Goal: Task Accomplishment & Management: Manage account settings

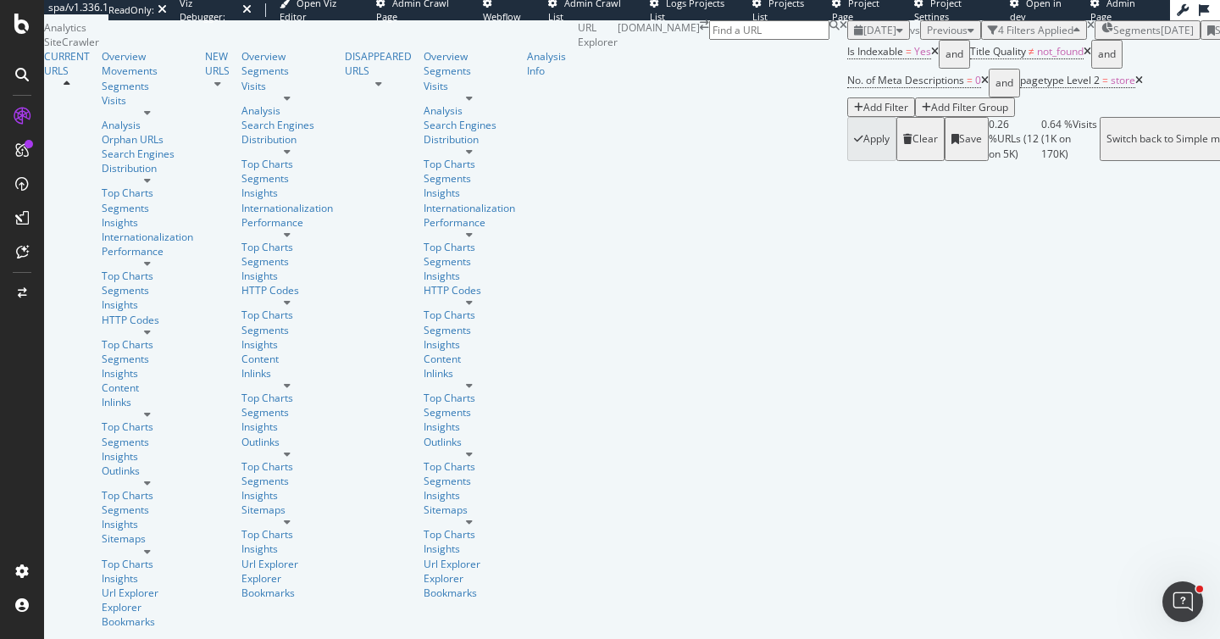
scroll to position [109, 0]
click at [927, 37] on span "Previous" at bounding box center [947, 30] width 41 height 14
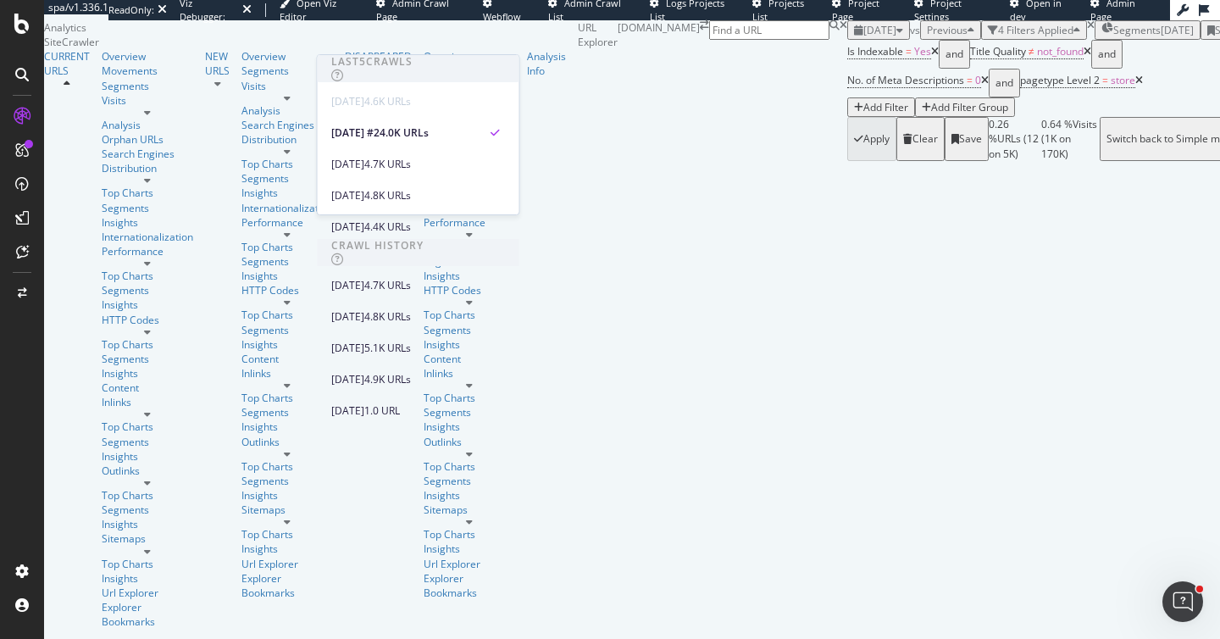
scroll to position [215, 0]
click at [364, 372] on div "2025 Apr. 20th" at bounding box center [347, 379] width 33 height 15
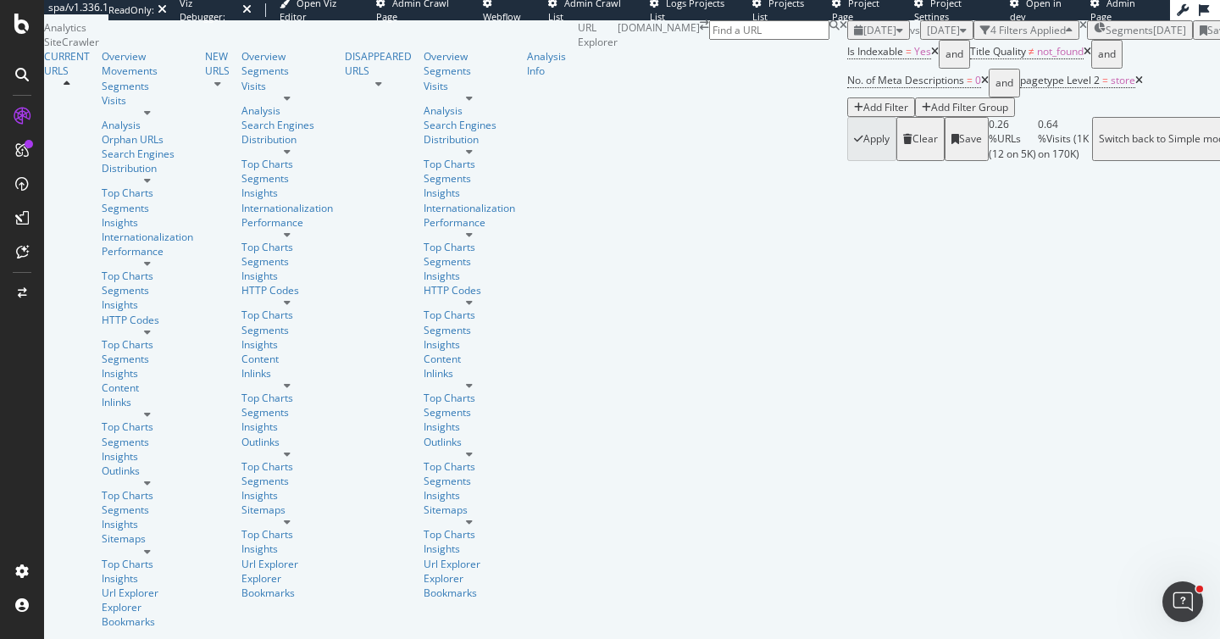
scroll to position [247, 0]
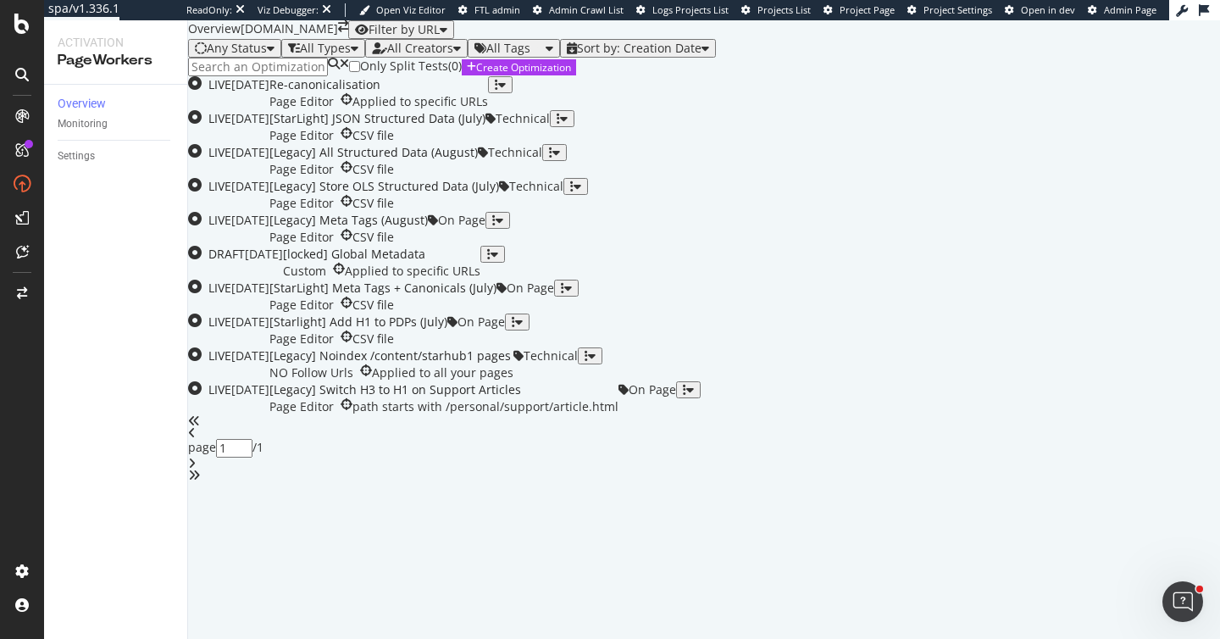
click at [283, 76] on input at bounding box center [258, 67] width 140 height 19
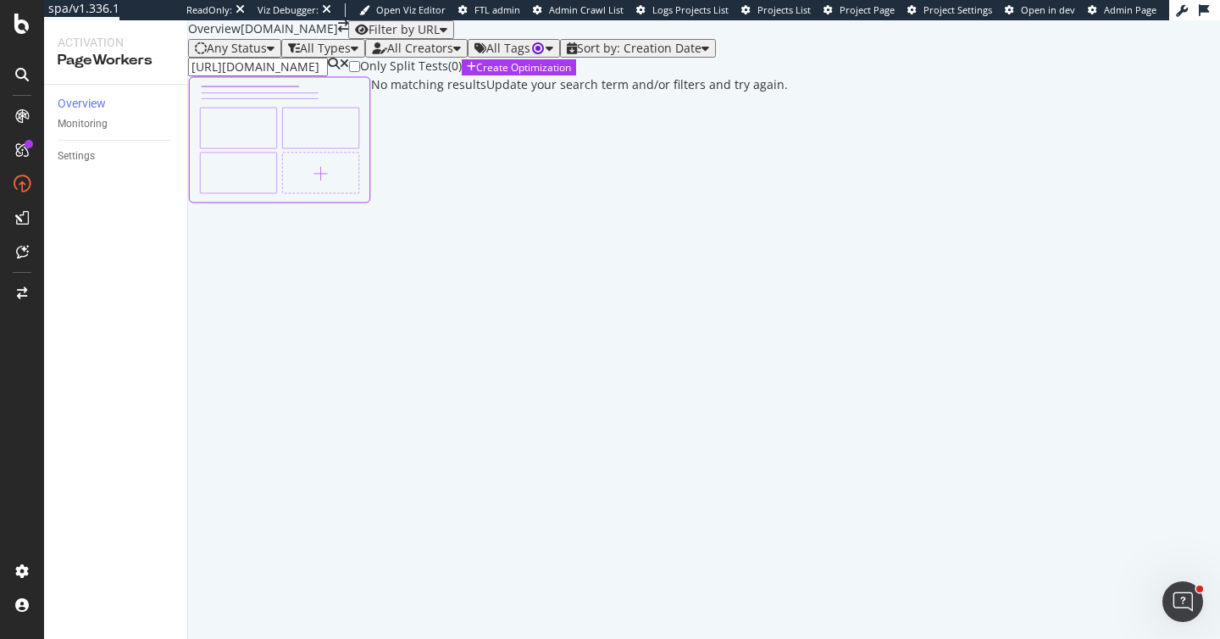
scroll to position [0, 82]
drag, startPoint x: 323, startPoint y: 140, endPoint x: 646, endPoint y: 165, distance: 323.8
click at [646, 165] on div "[URL][DOMAIN_NAME] Only Split Tests ( 0 ) Create Optimization No matching resul…" at bounding box center [704, 131] width 1032 height 146
click at [349, 76] on icon at bounding box center [344, 67] width 9 height 19
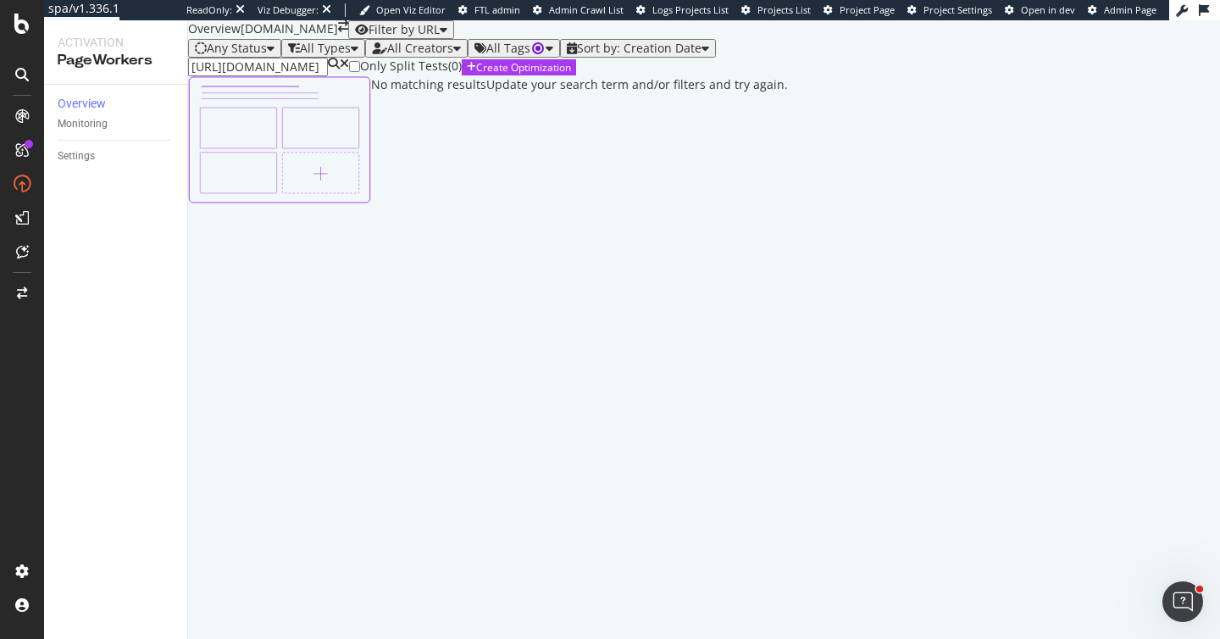
scroll to position [0, 0]
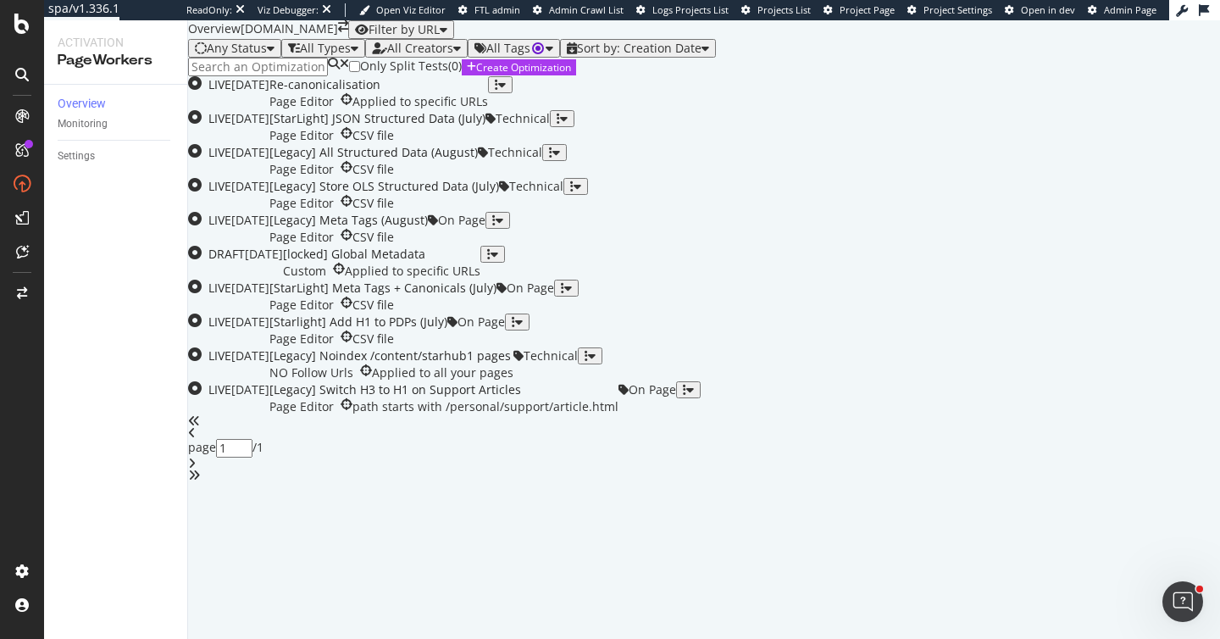
click at [447, 36] on div "Filter by URL" at bounding box center [401, 30] width 92 height 14
click at [1010, 94] on input "url" at bounding box center [1070, 85] width 120 height 17
paste input "https://www.starhub.com/personal/store/"
type input "https://www.starhub.com/personal/store/"
click at [1160, 108] on div "Apply" at bounding box center [1173, 103] width 26 height 12
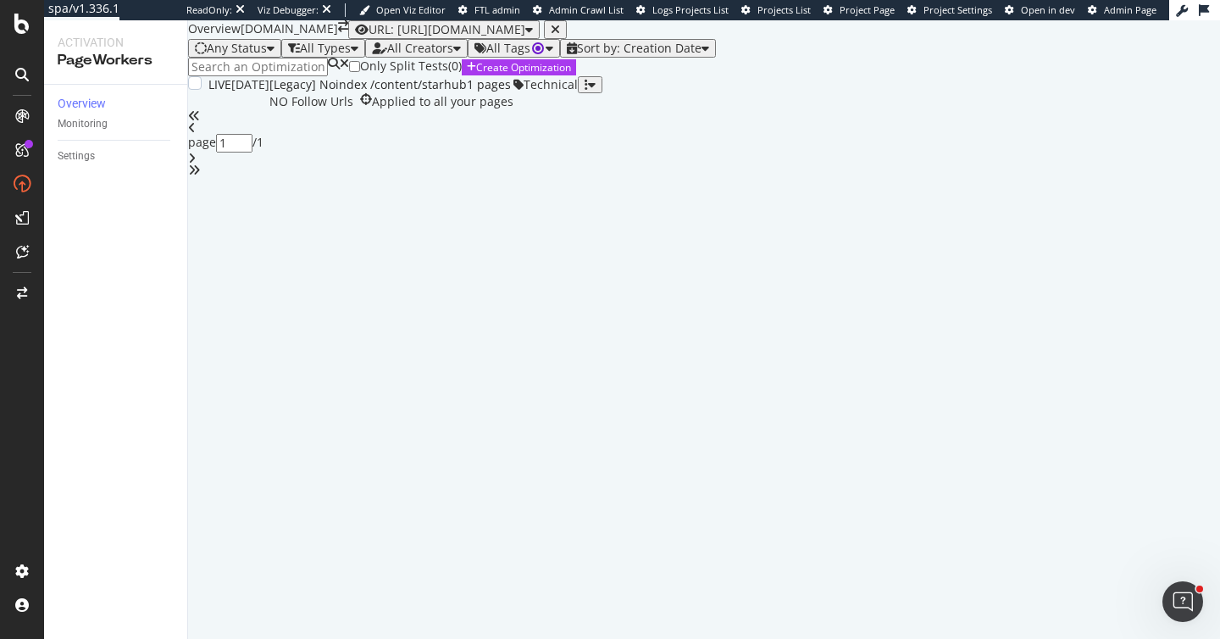
click at [513, 93] on div "[Legacy] Noindex /content/starhub1 pages" at bounding box center [391, 84] width 244 height 17
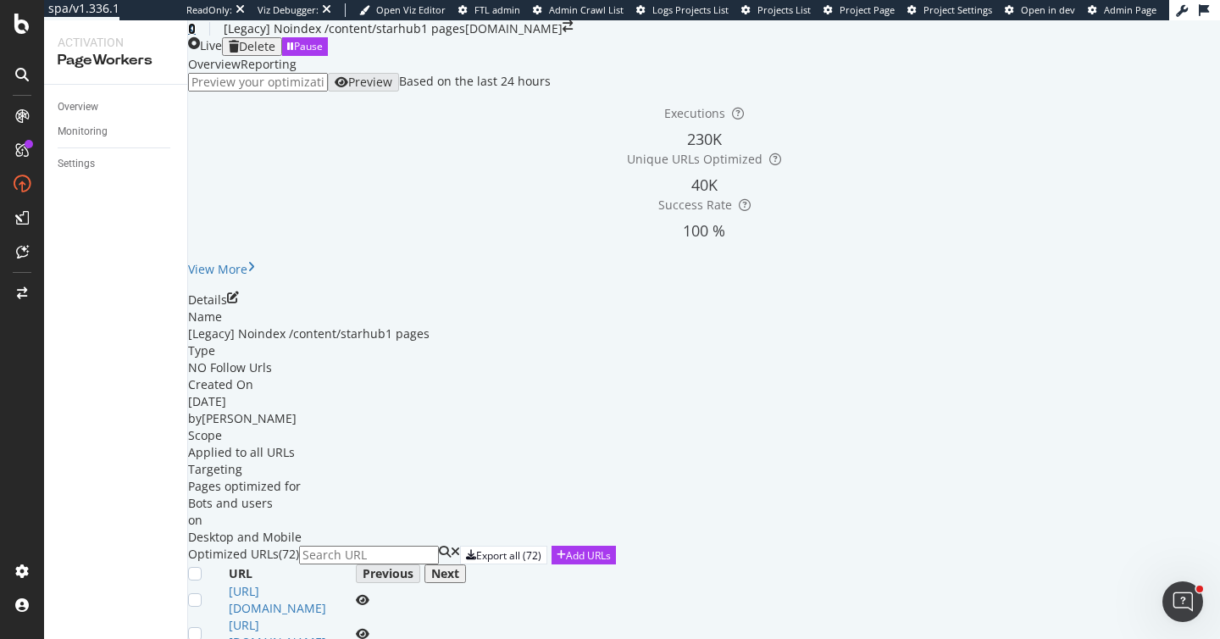
click at [196, 35] on icon at bounding box center [192, 29] width 8 height 12
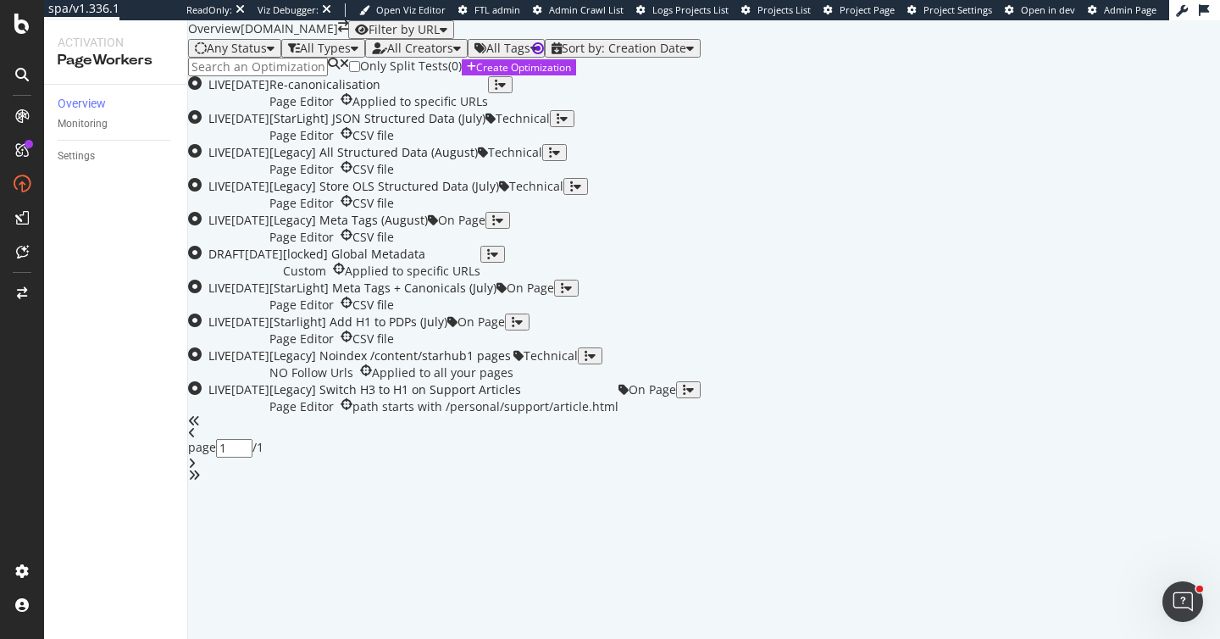
click at [440, 36] on div "Filter by URL" at bounding box center [404, 30] width 71 height 14
click at [1046, 94] on input "url" at bounding box center [1070, 85] width 120 height 17
paste input "https://www.starhub.com/personal/store/"
type input "https://www.starhub.com/personal/store/"
click at [1173, 108] on div "Apply" at bounding box center [1173, 103] width 26 height 12
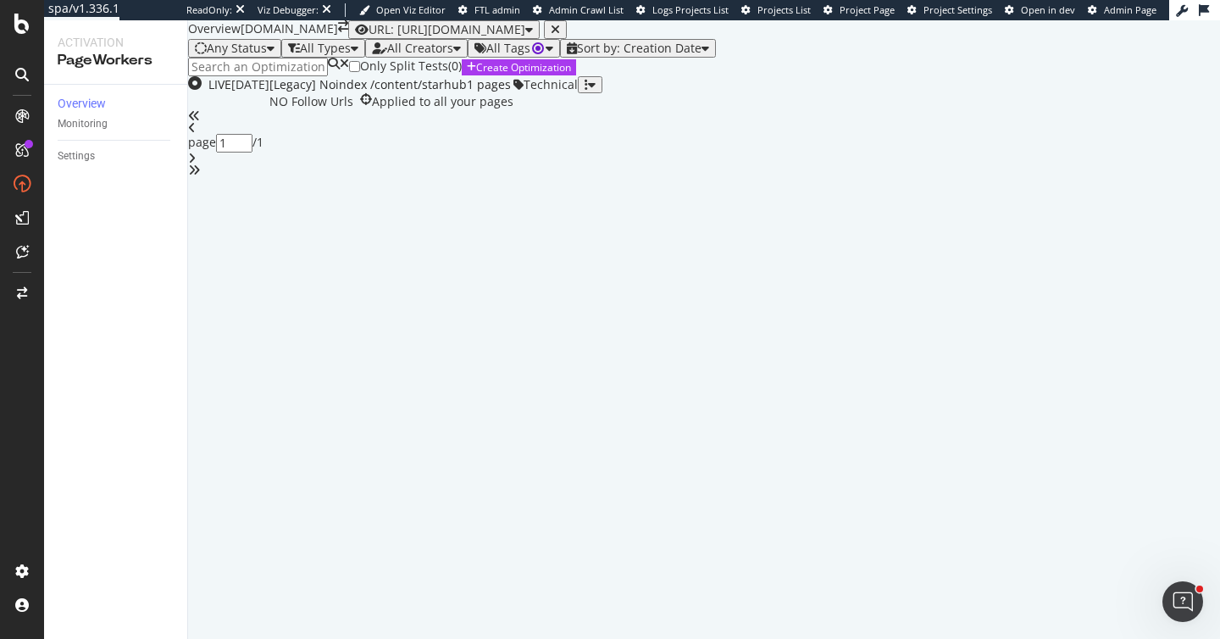
click at [560, 36] on icon "button" at bounding box center [555, 30] width 9 height 12
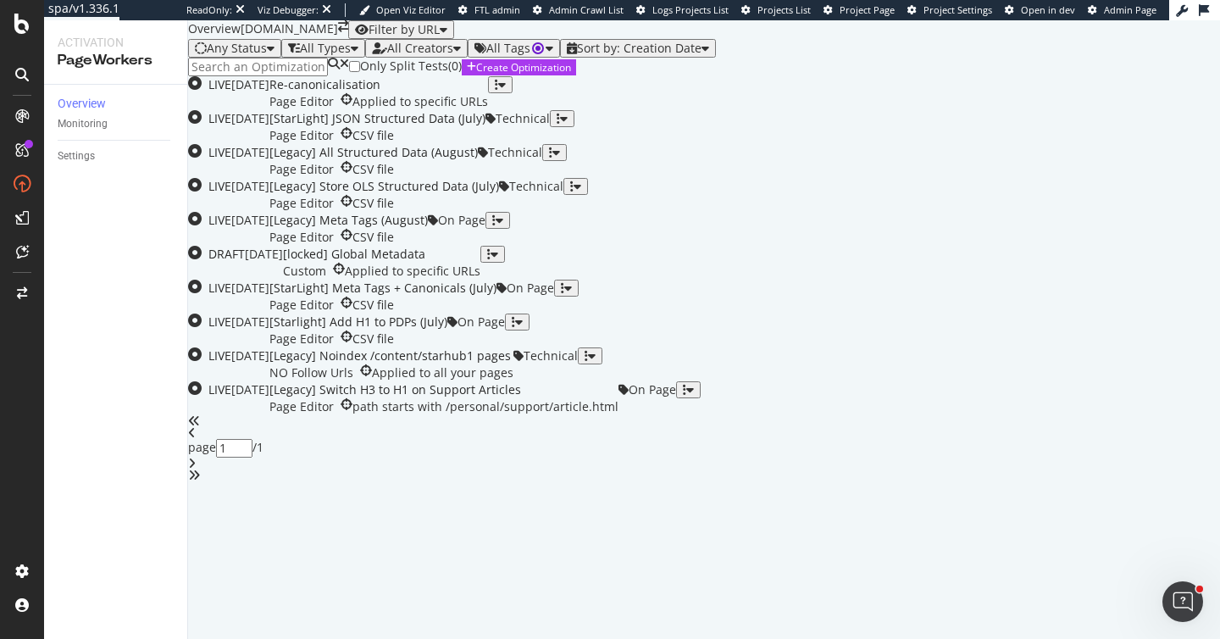
click at [440, 36] on div "Filter by URL" at bounding box center [404, 30] width 71 height 14
click at [1138, 94] on icon at bounding box center [1134, 85] width 8 height 17
click at [1130, 94] on input "url" at bounding box center [1070, 85] width 120 height 17
paste input "[URL][DOMAIN_NAME]"
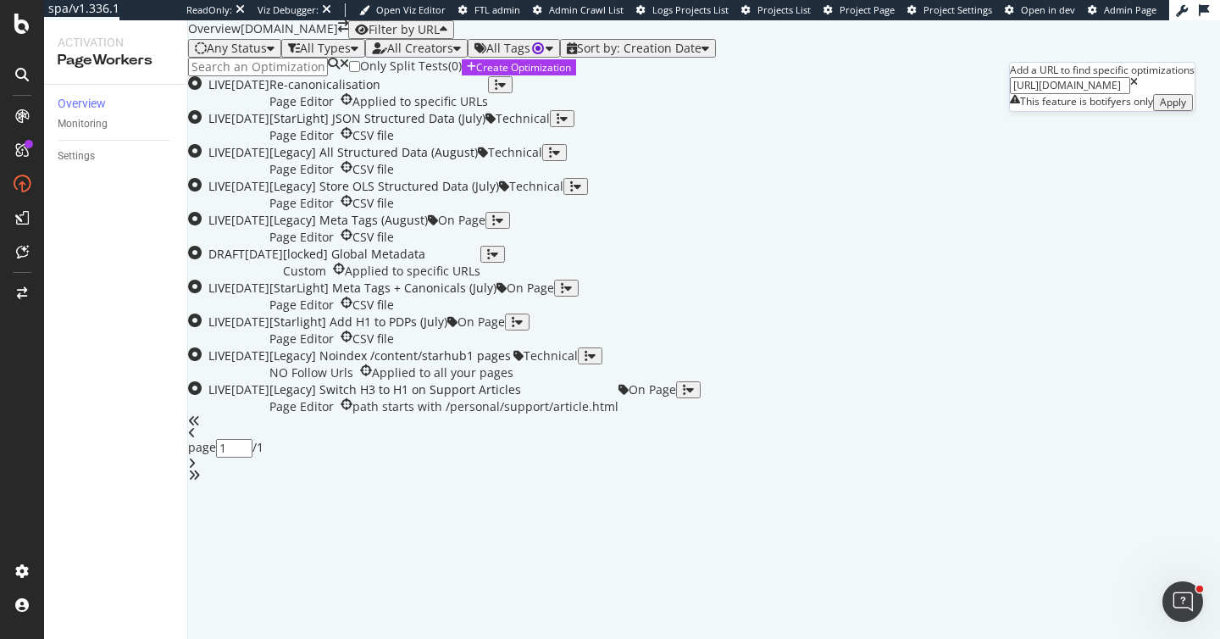
type input "[URL][DOMAIN_NAME]"
click at [1179, 108] on div "Apply" at bounding box center [1173, 103] width 26 height 12
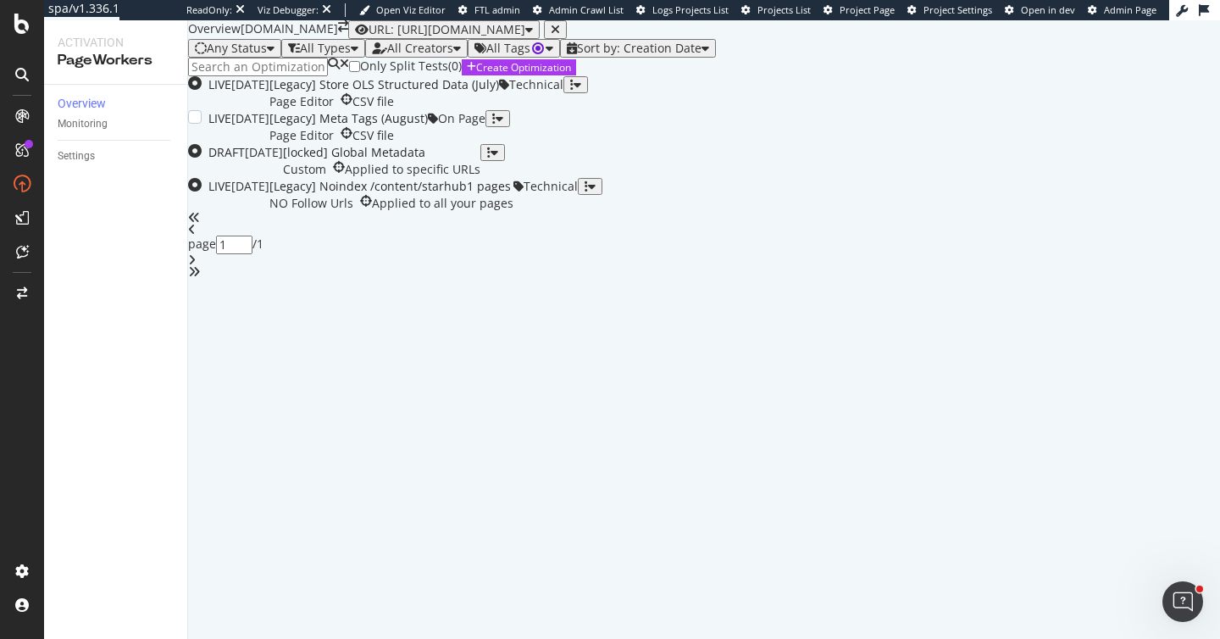
click at [269, 127] on div "14 Jul. 2025" at bounding box center [250, 118] width 38 height 17
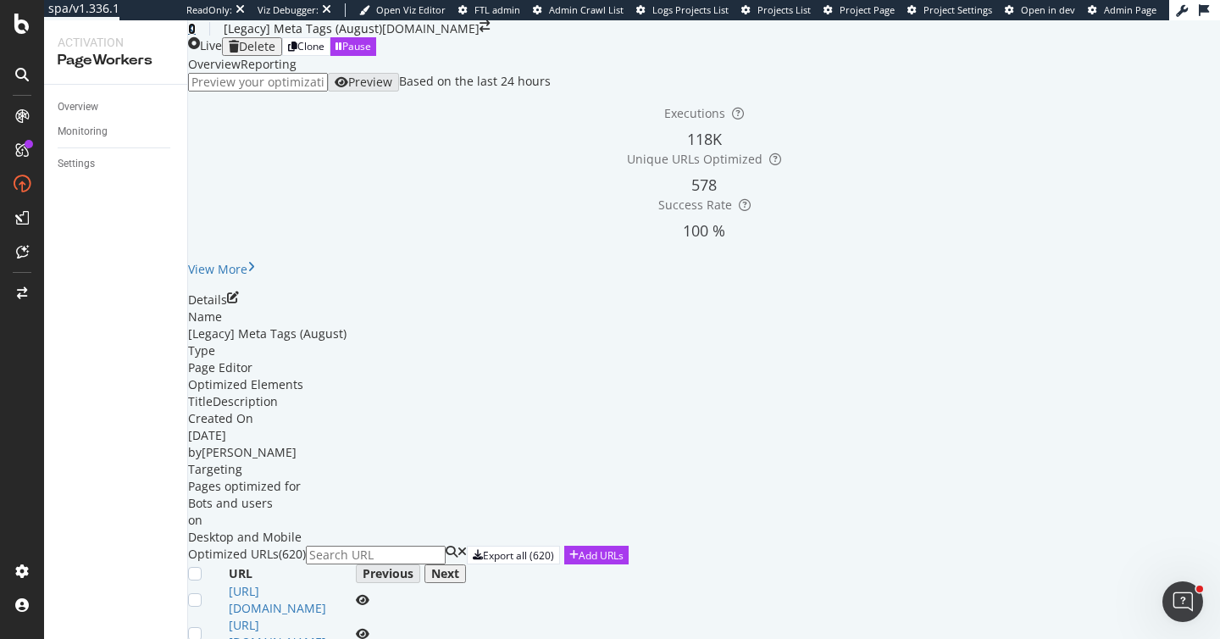
click at [196, 35] on icon at bounding box center [192, 29] width 8 height 12
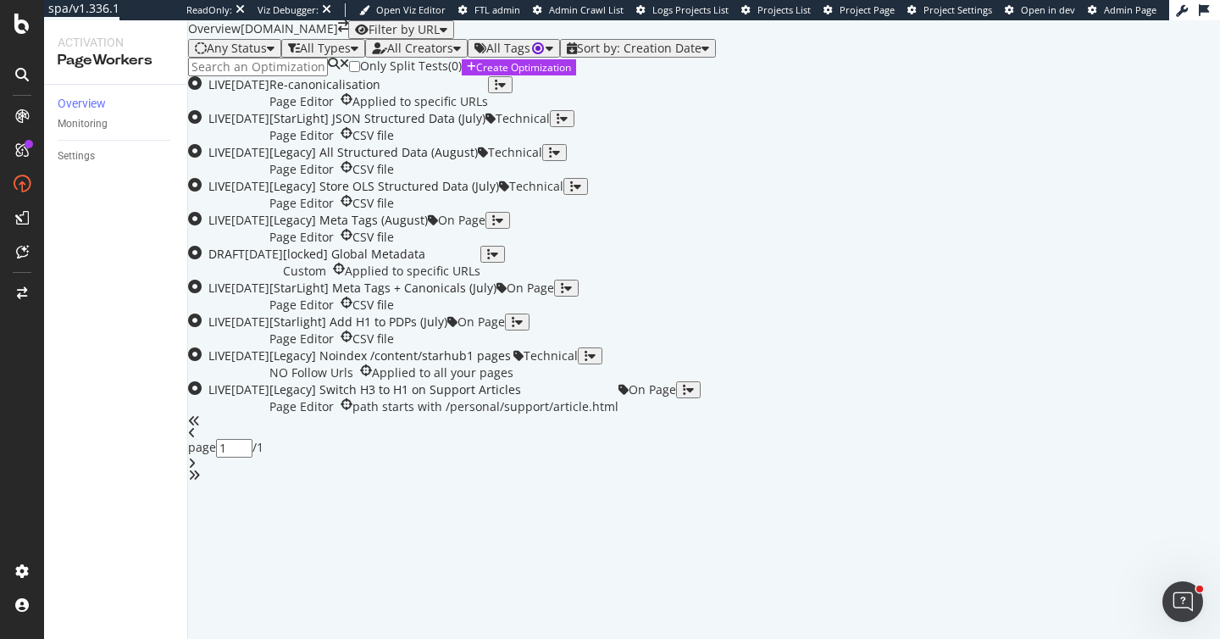
click at [447, 36] on div "Filter by URL" at bounding box center [401, 30] width 92 height 14
click at [1126, 94] on input "url" at bounding box center [1070, 85] width 120 height 17
paste input "[URL][DOMAIN_NAME]"
type input "[URL][DOMAIN_NAME]"
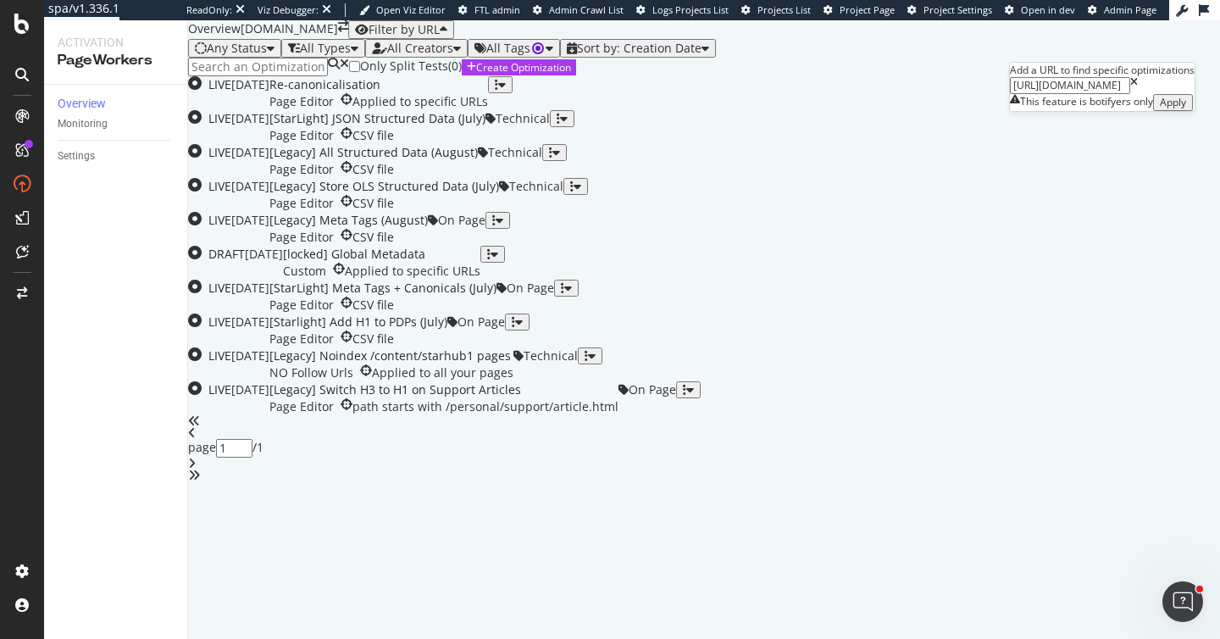
click at [1179, 108] on div "Apply" at bounding box center [1173, 103] width 26 height 12
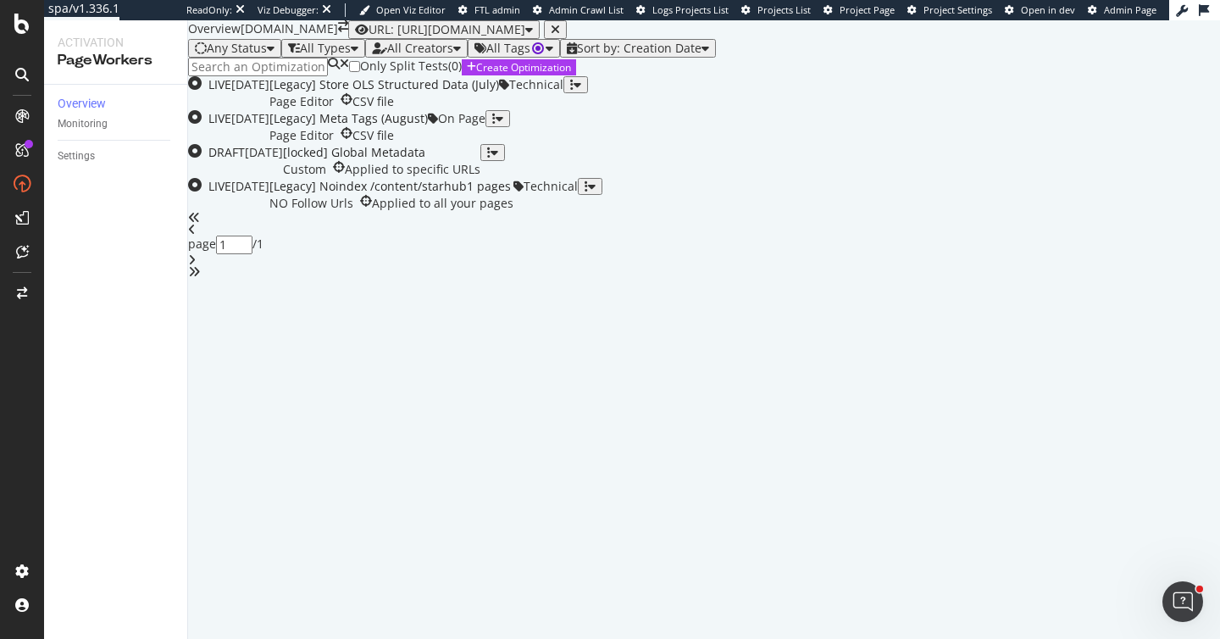
click at [560, 36] on div "button" at bounding box center [555, 30] width 9 height 14
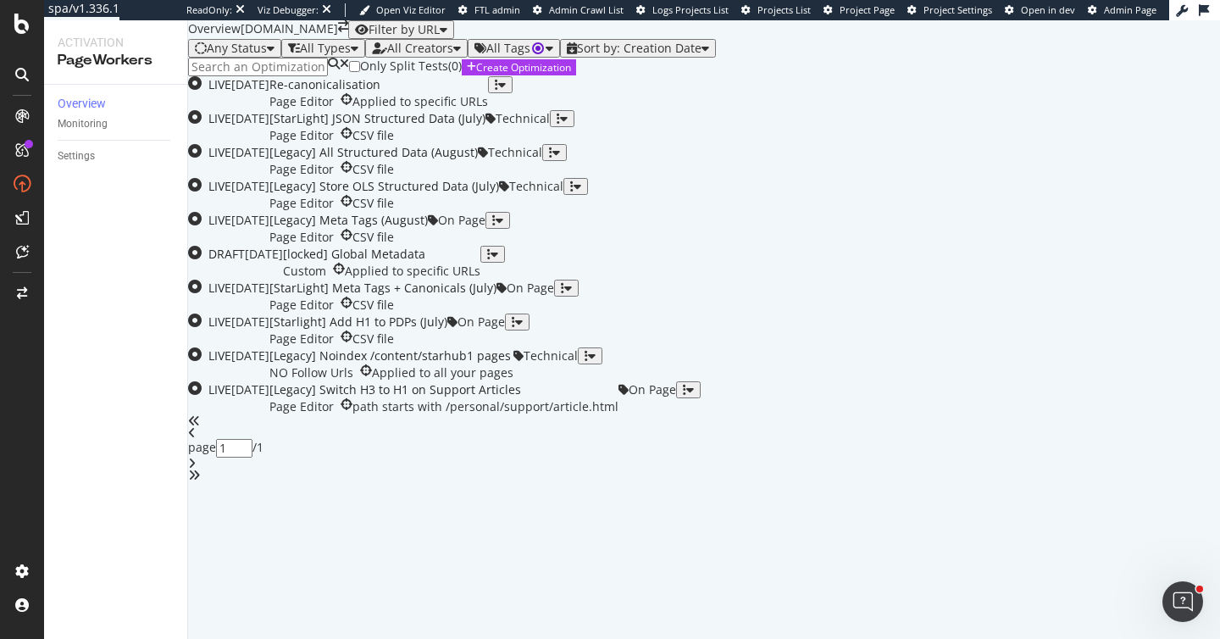
click at [440, 36] on div "Filter by URL" at bounding box center [404, 30] width 71 height 14
click at [1138, 94] on icon at bounding box center [1134, 85] width 8 height 17
click at [1130, 94] on input "url" at bounding box center [1070, 85] width 120 height 17
paste input "https://www.starhub.com/personal/support/article.html?id=7i3B2a7CqR6MTj9iZitMY9"
type input "https://www.starhub.com/personal/support/article.html?id=7i3B2a7CqR6MTj9iZitMY9"
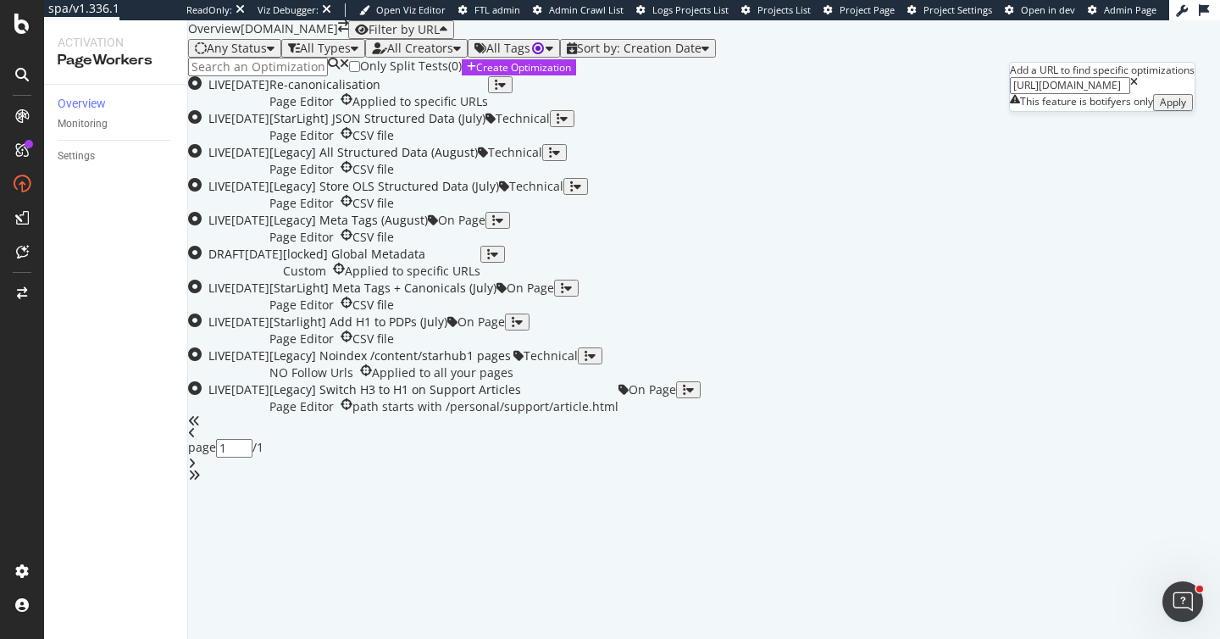
scroll to position [0, 126]
click at [1173, 108] on div "Apply" at bounding box center [1173, 103] width 26 height 12
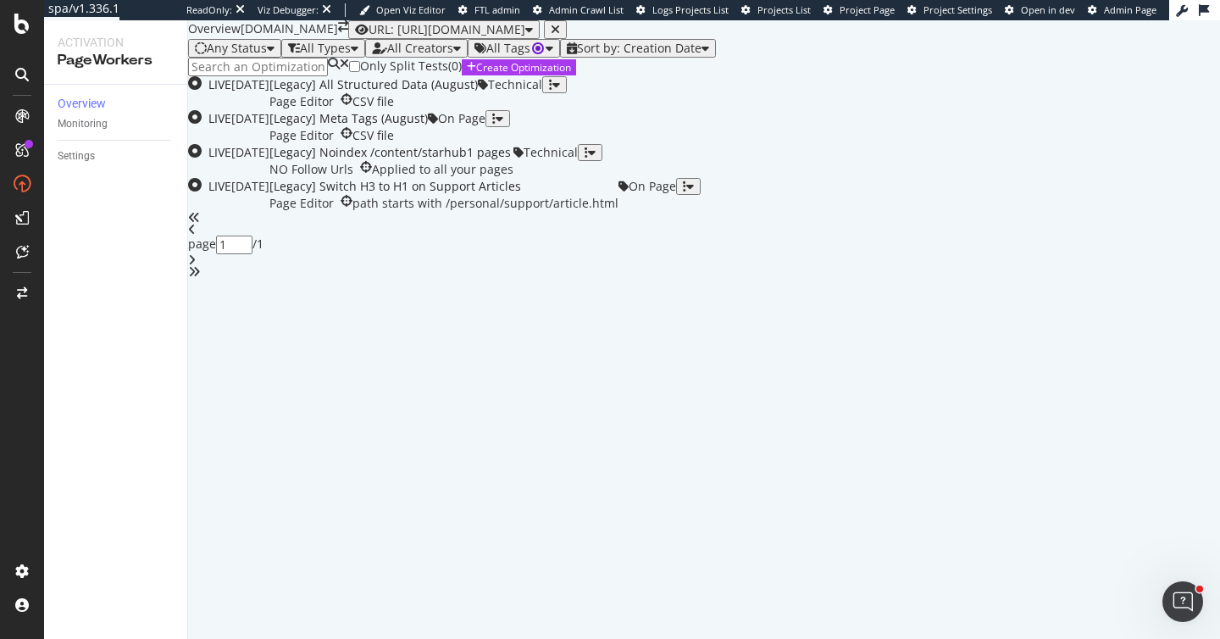
click at [560, 36] on icon "button" at bounding box center [555, 30] width 9 height 12
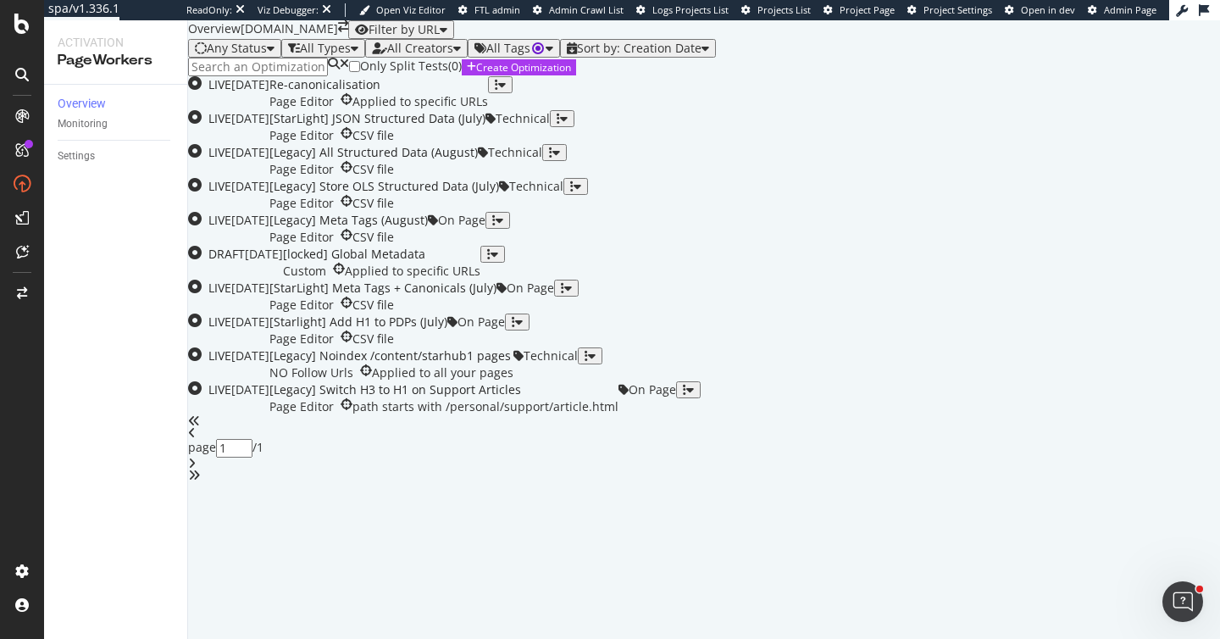
click at [440, 36] on div "Filter by URL" at bounding box center [404, 30] width 71 height 14
click at [1138, 94] on icon at bounding box center [1134, 85] width 8 height 17
click at [1130, 94] on input "url" at bounding box center [1070, 85] width 120 height 17
paste input "http://www.starhub.com/"
type input "http://www.starhub.com/"
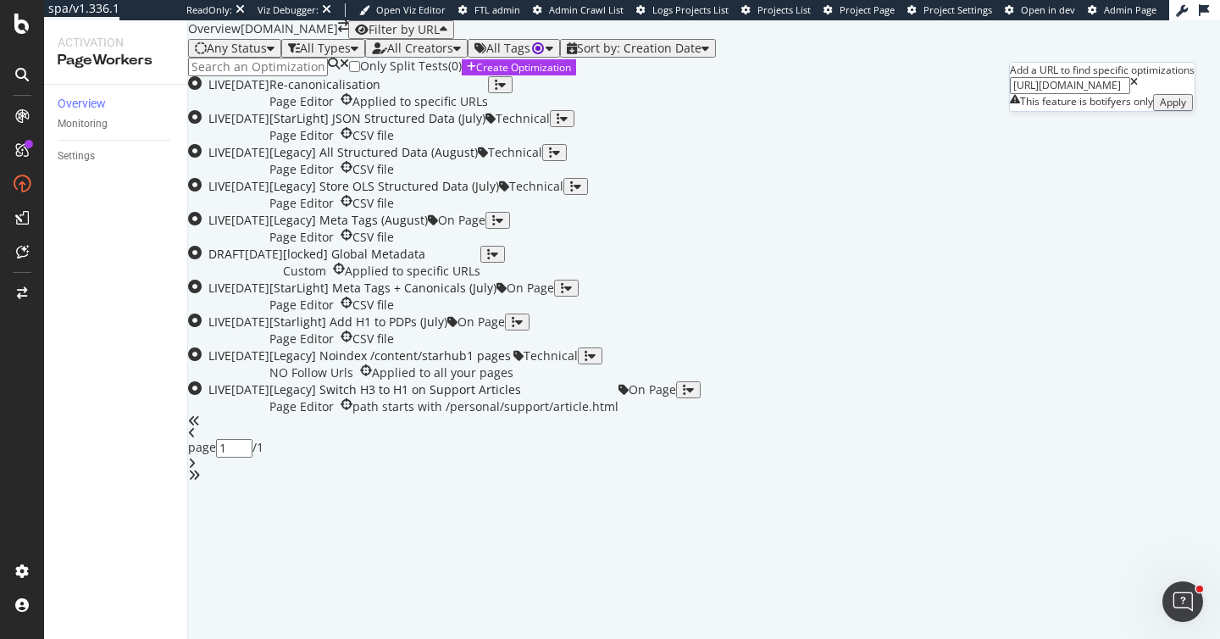
click at [1165, 108] on div "Apply" at bounding box center [1173, 103] width 26 height 12
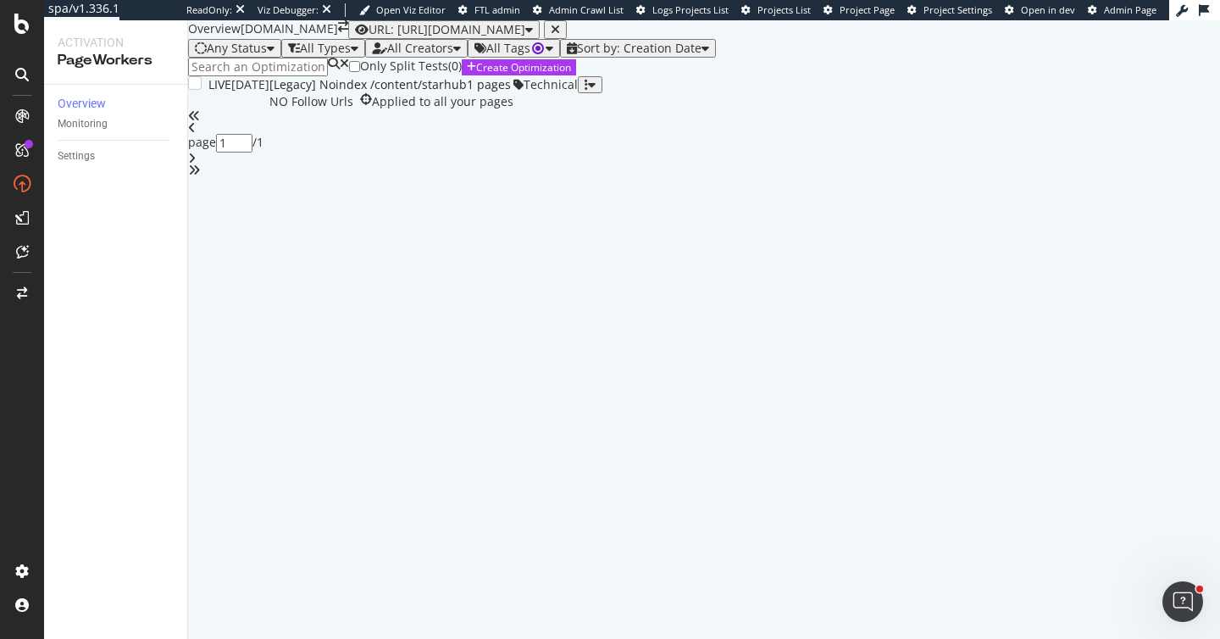
click at [513, 110] on div "[Legacy] Noindex /content/starhub1 pages NO Follow Urls Applied to all your pag…" at bounding box center [391, 93] width 244 height 34
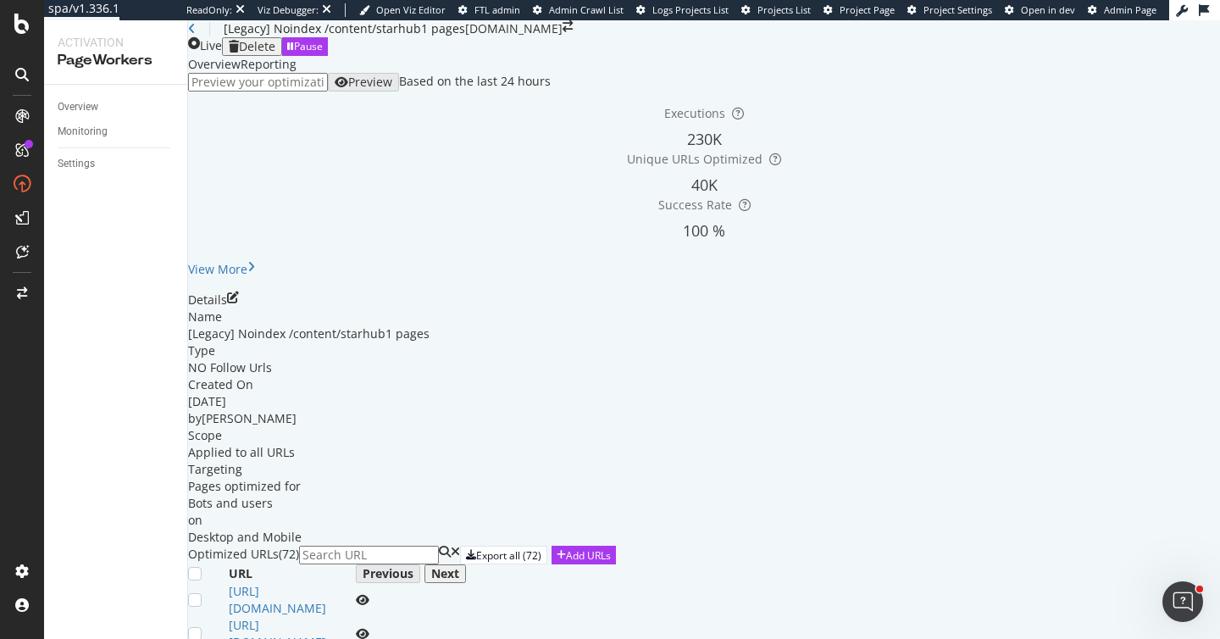
scroll to position [513, 0]
click at [459, 567] on div "Next" at bounding box center [445, 574] width 28 height 14
click at [209, 37] on div "[Legacy] Noindex /content/starhub1 pages" at bounding box center [326, 28] width 277 height 17
click at [198, 37] on div "[Legacy] Noindex /content/starhub1 pages starhub.com" at bounding box center [704, 28] width 1032 height 17
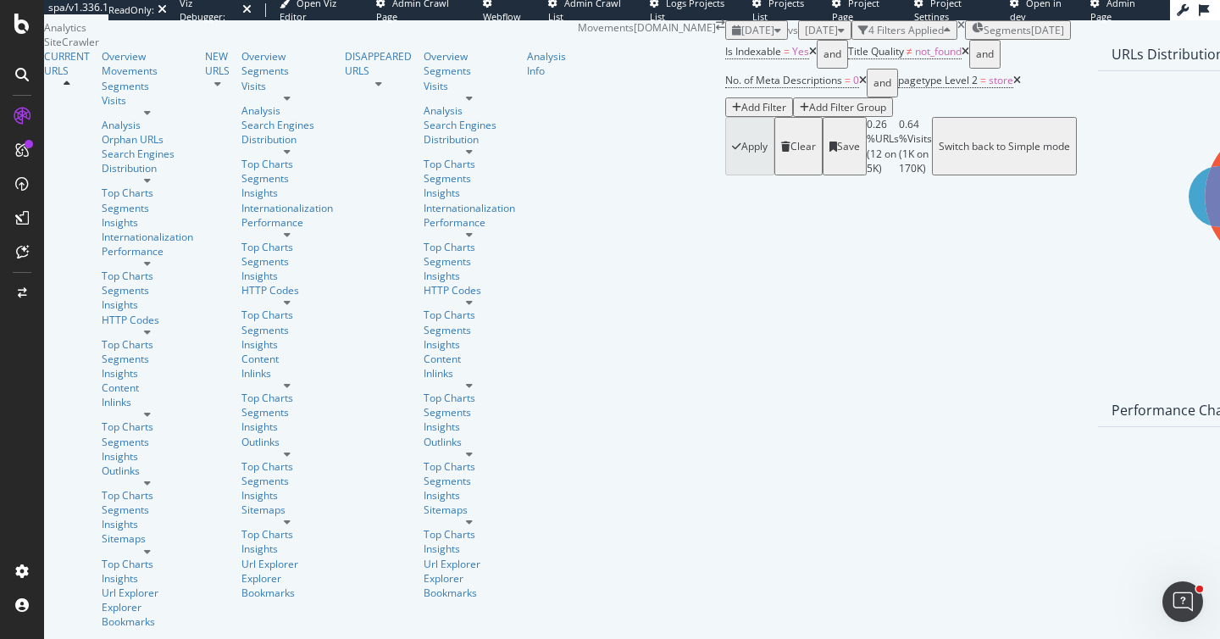
scroll to position [192, 0]
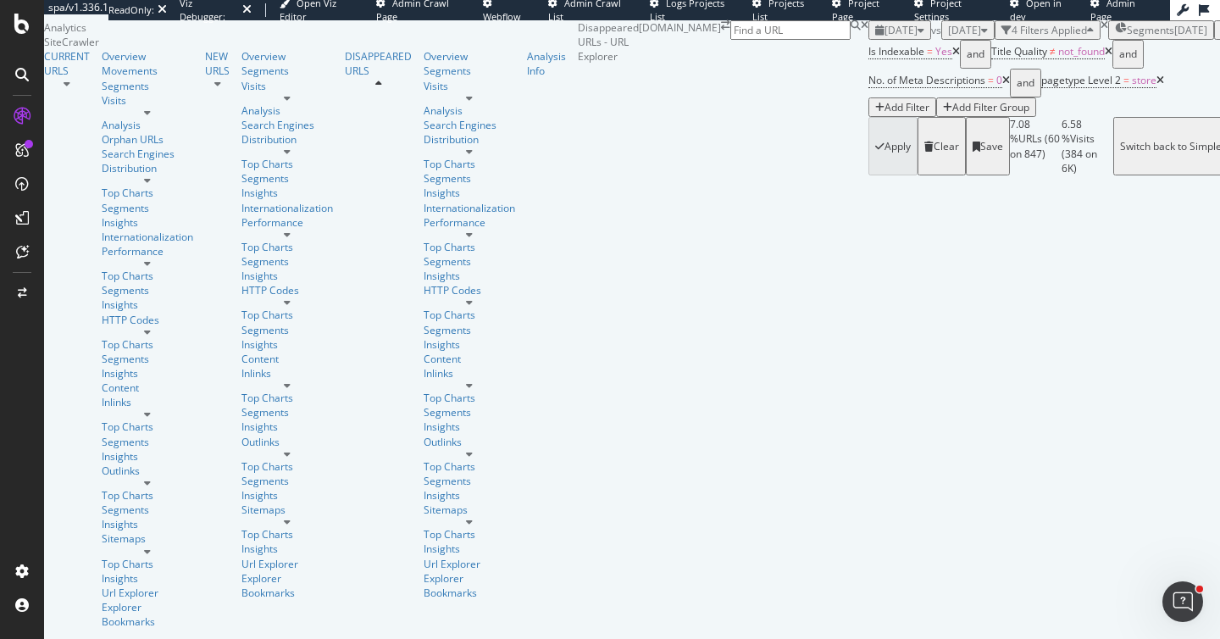
scroll to position [363, 0]
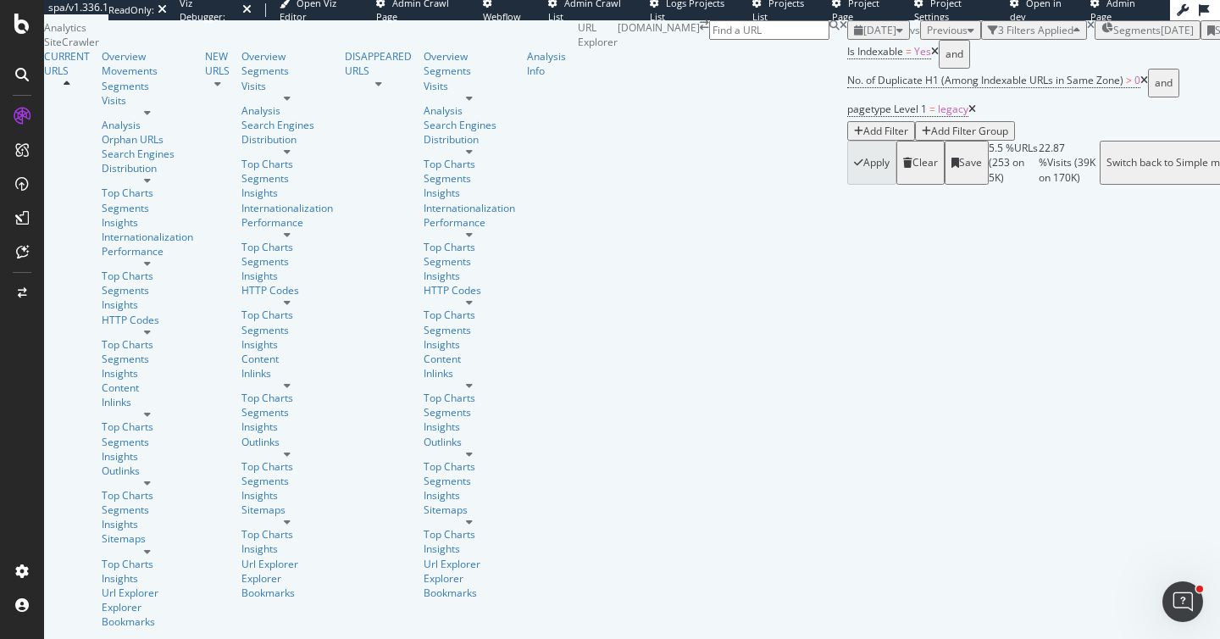
scroll to position [443, 0]
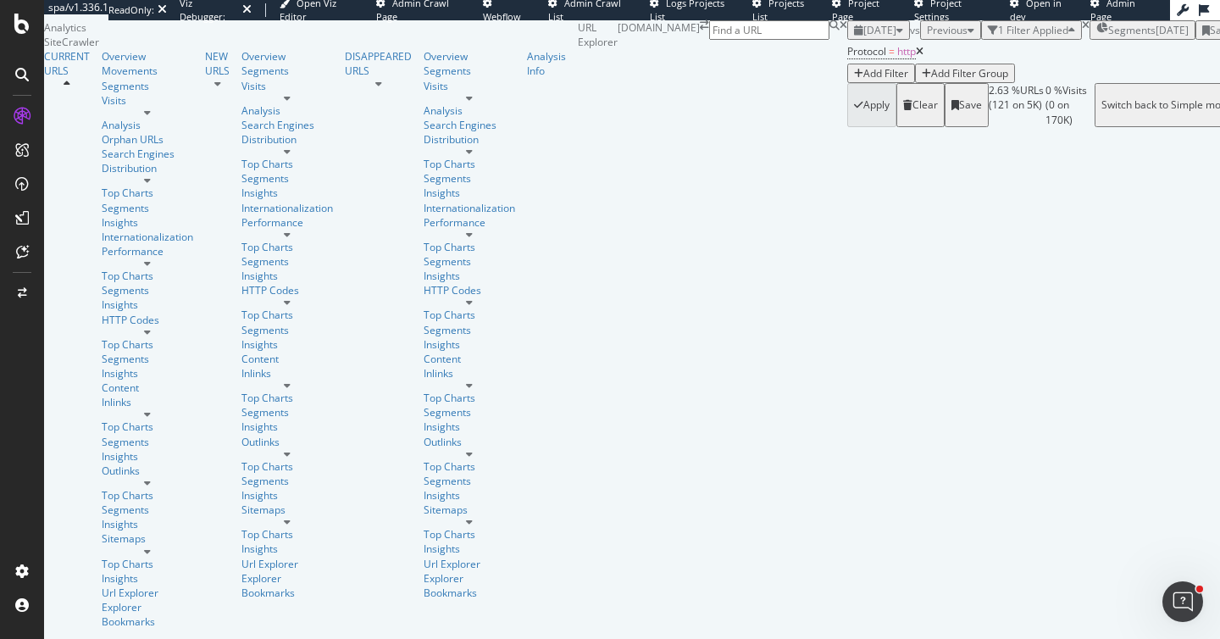
scroll to position [295, 0]
click at [927, 37] on span "Previous" at bounding box center [947, 30] width 41 height 14
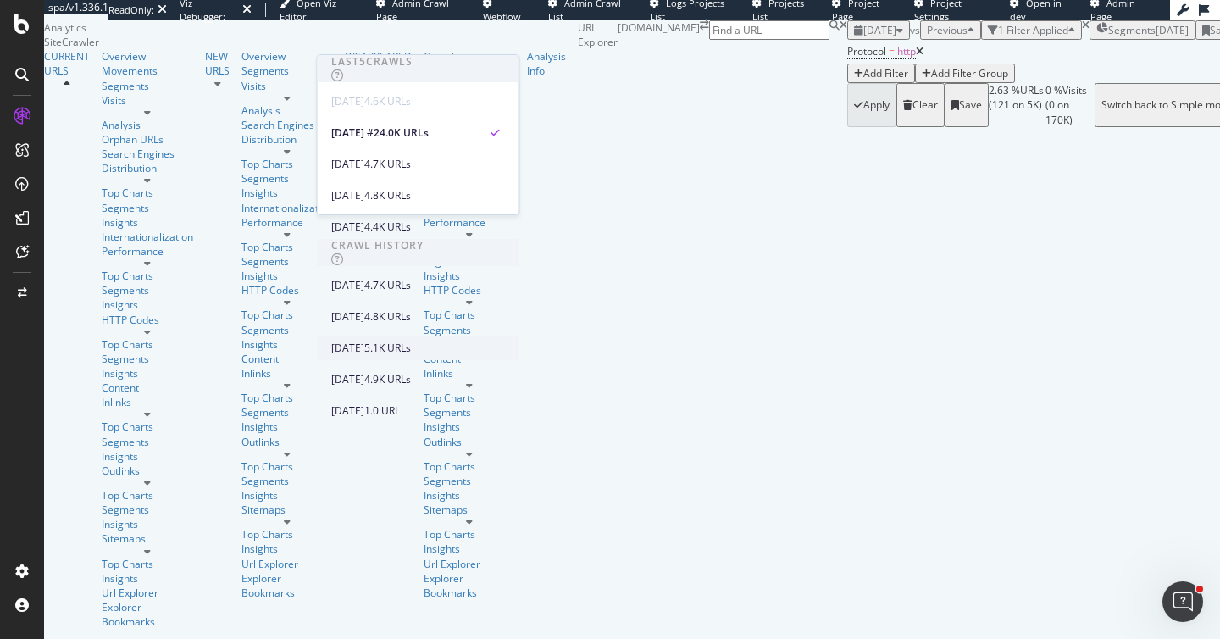
scroll to position [215, 0]
click at [411, 372] on div "4.9K URLs" at bounding box center [387, 379] width 47 height 15
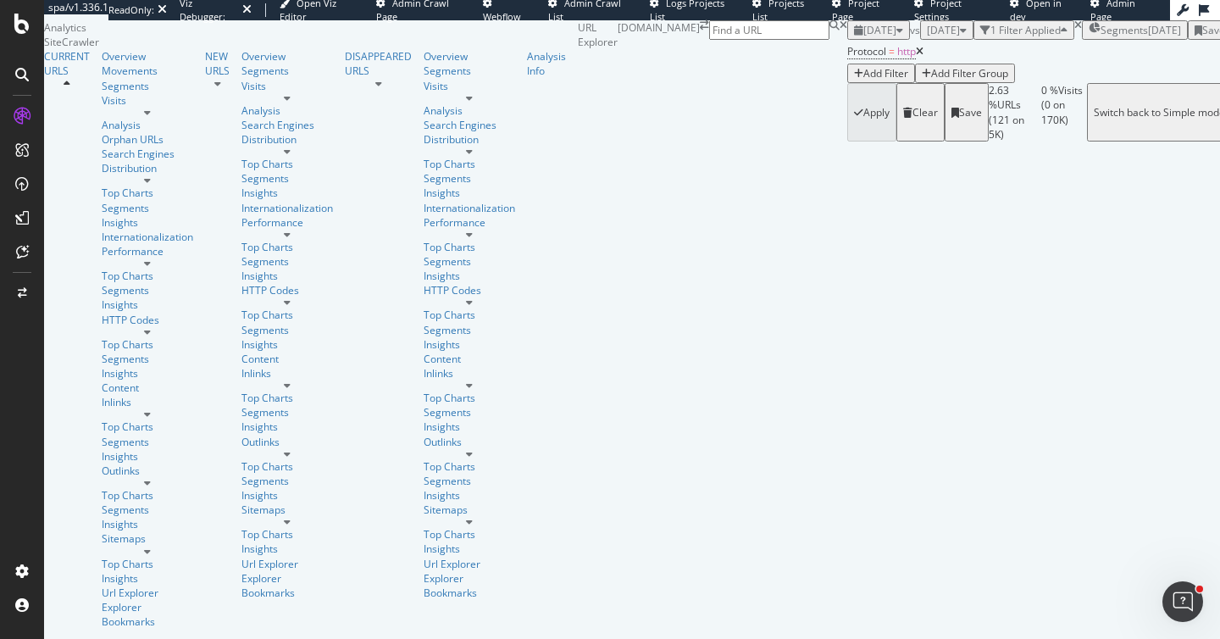
scroll to position [2749, 0]
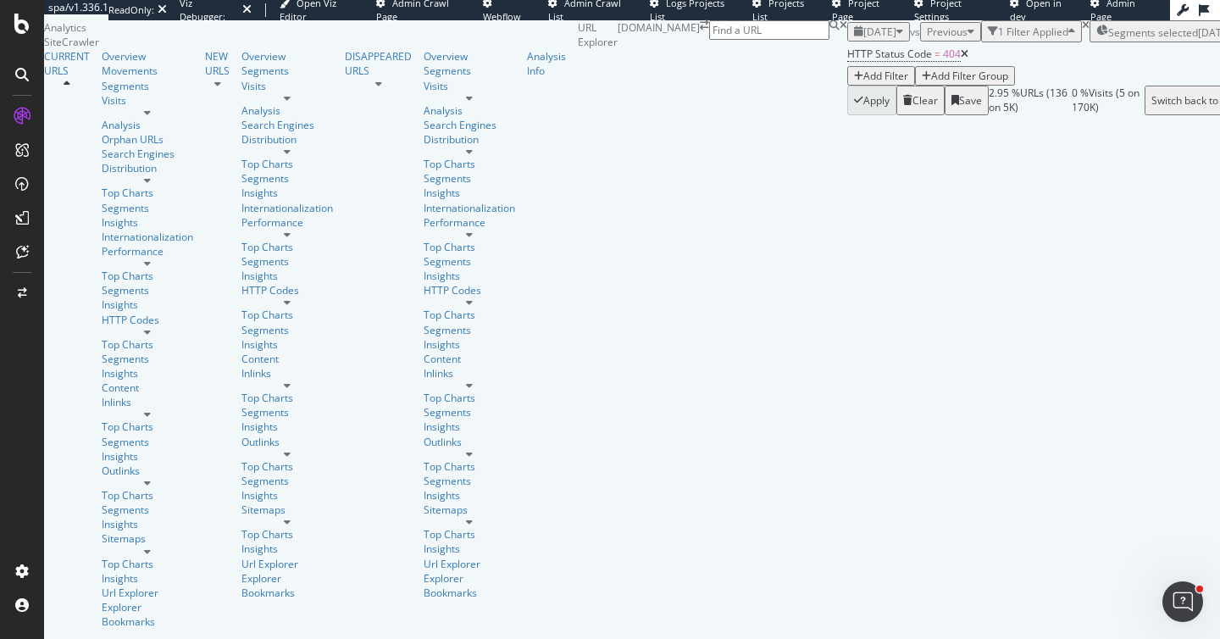
click at [927, 39] on span "Previous" at bounding box center [947, 32] width 41 height 14
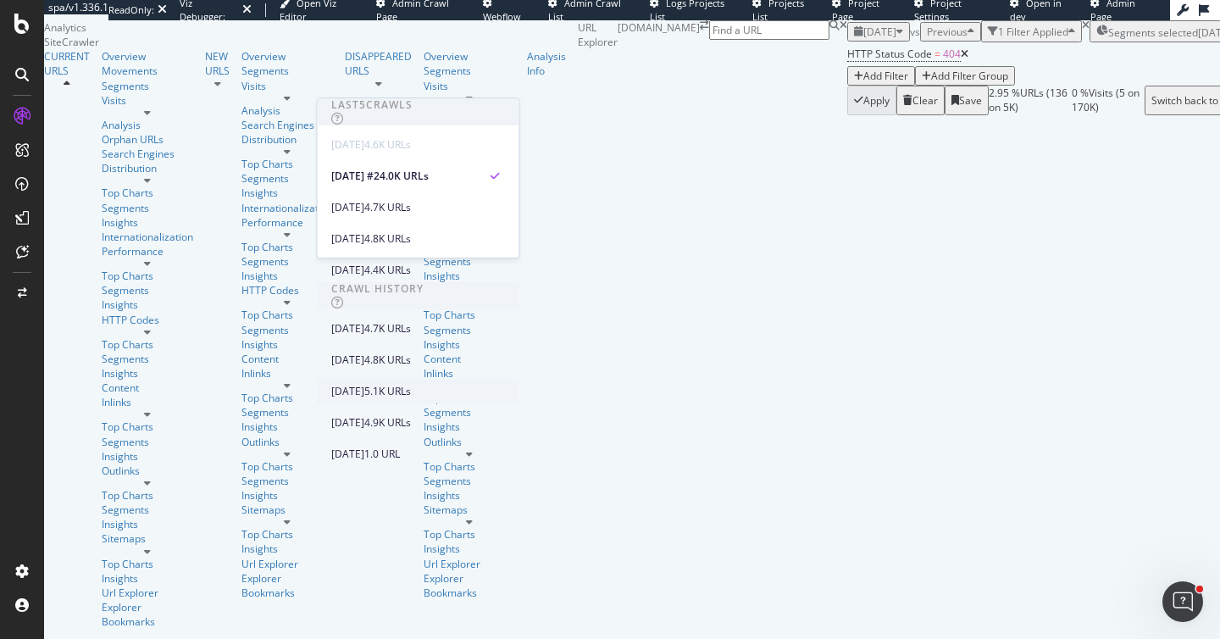
scroll to position [215, 0]
click at [364, 415] on div "[DATE]" at bounding box center [347, 422] width 33 height 15
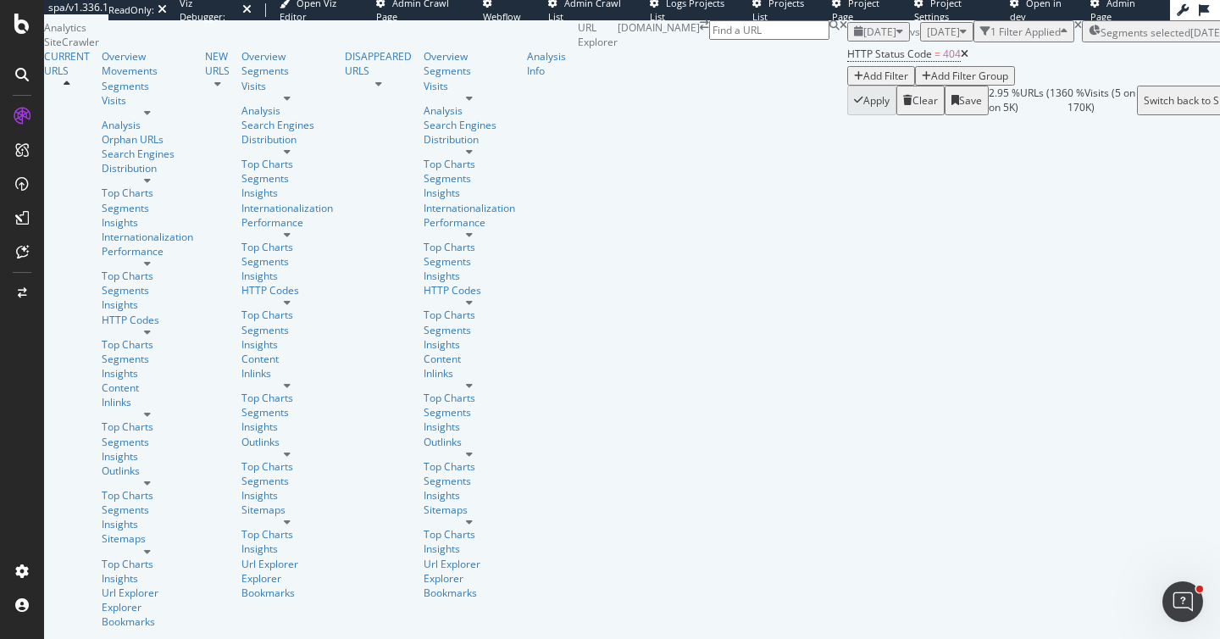
scroll to position [168, 0]
click at [102, 78] on div "Movements" at bounding box center [148, 71] width 92 height 14
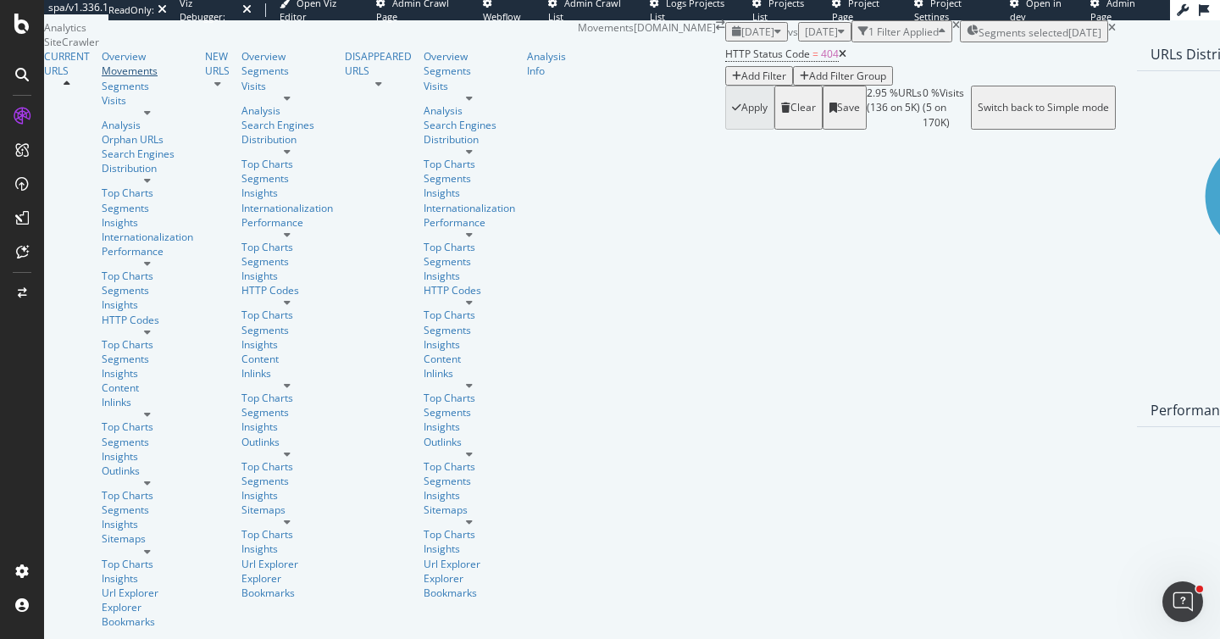
scroll to position [145, 0]
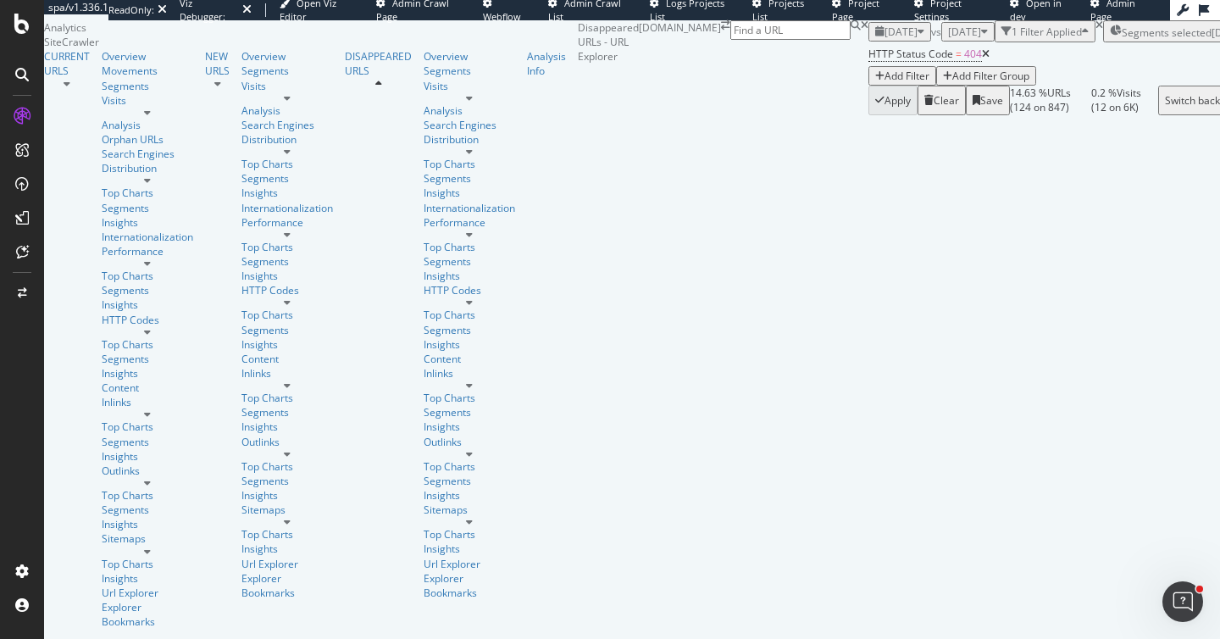
scroll to position [5087, 0]
click at [885, 83] on div "Add Filter" at bounding box center [907, 76] width 45 height 14
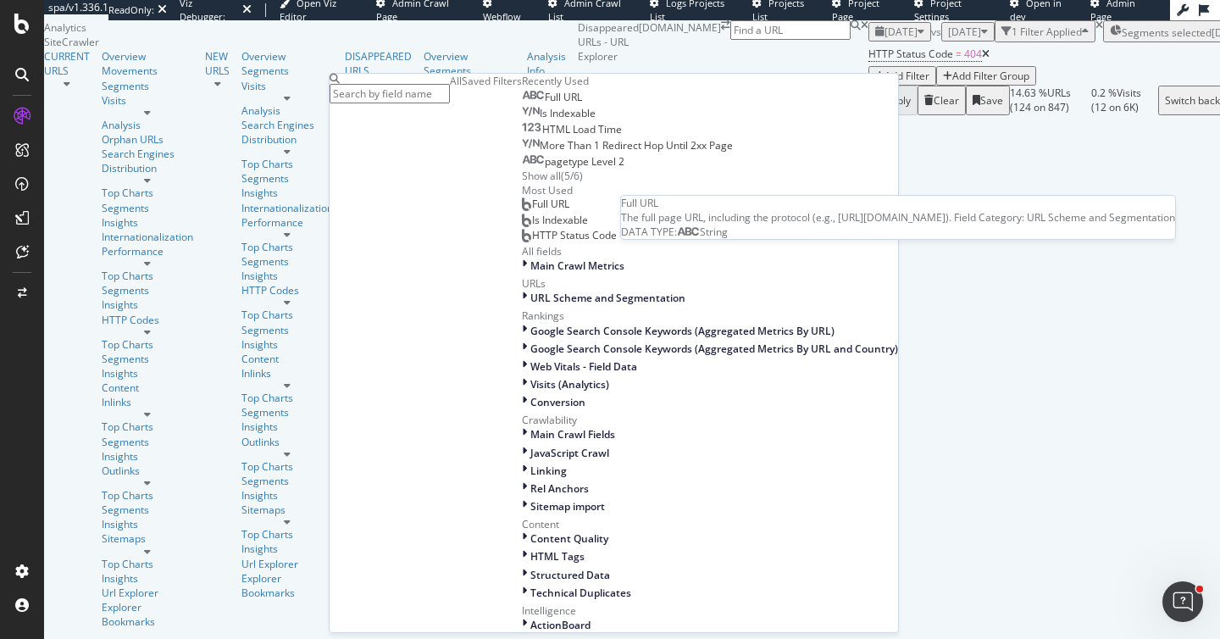
click at [522, 104] on div "Full URL" at bounding box center [552, 98] width 60 height 14
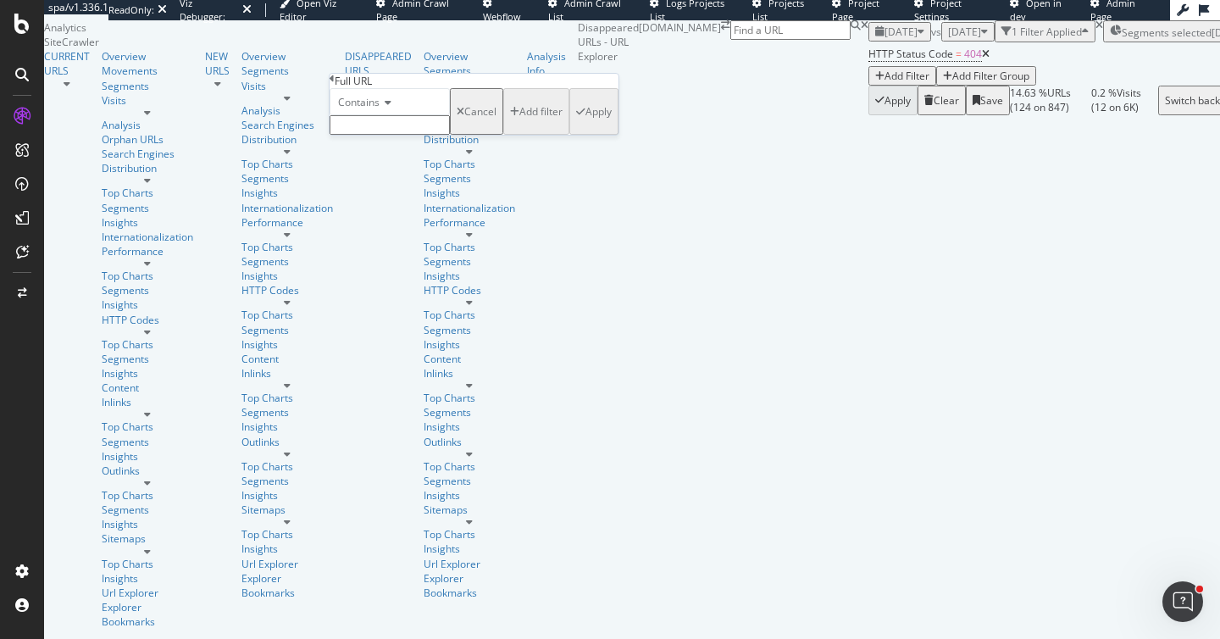
click at [377, 109] on span "Contains" at bounding box center [359, 102] width 42 height 14
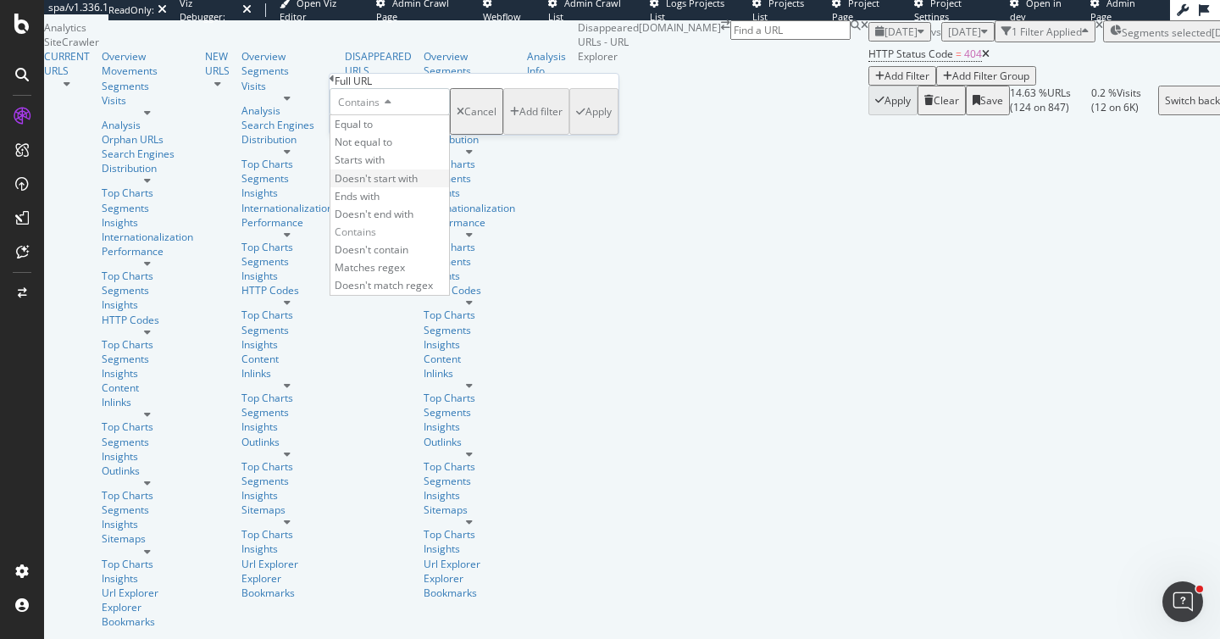
click at [403, 186] on span "Doesn't start with" at bounding box center [376, 178] width 83 height 14
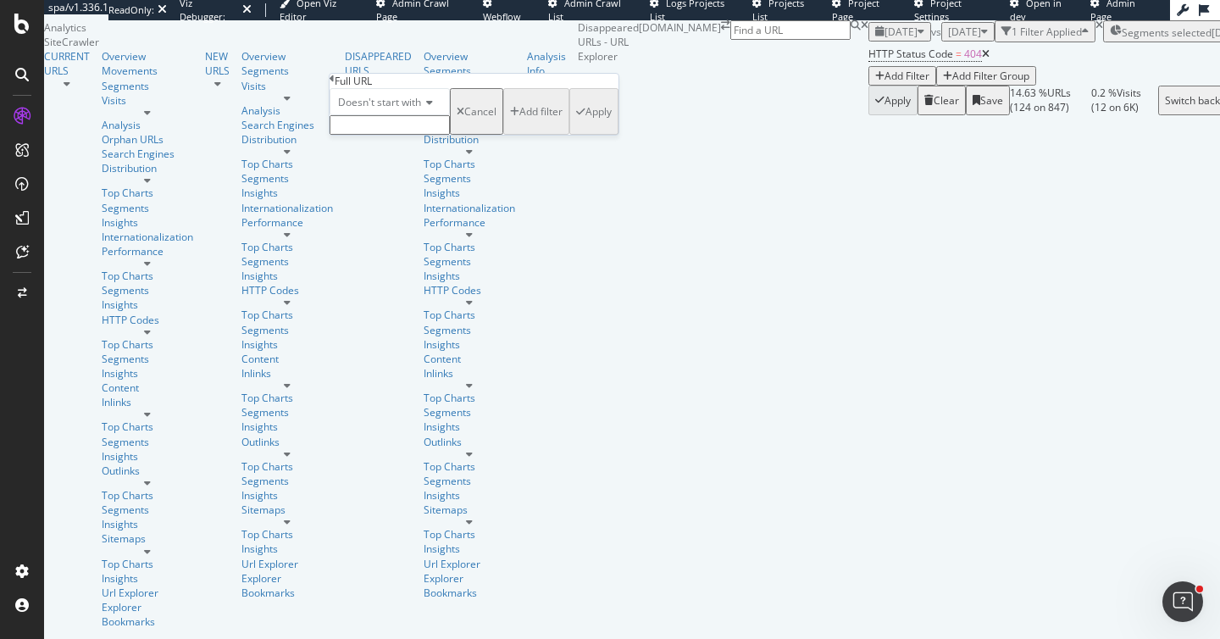
click at [395, 135] on input "text" at bounding box center [390, 124] width 120 height 19
type input "dnc.starhub.com"
click at [585, 124] on div "Apply" at bounding box center [598, 116] width 26 height 14
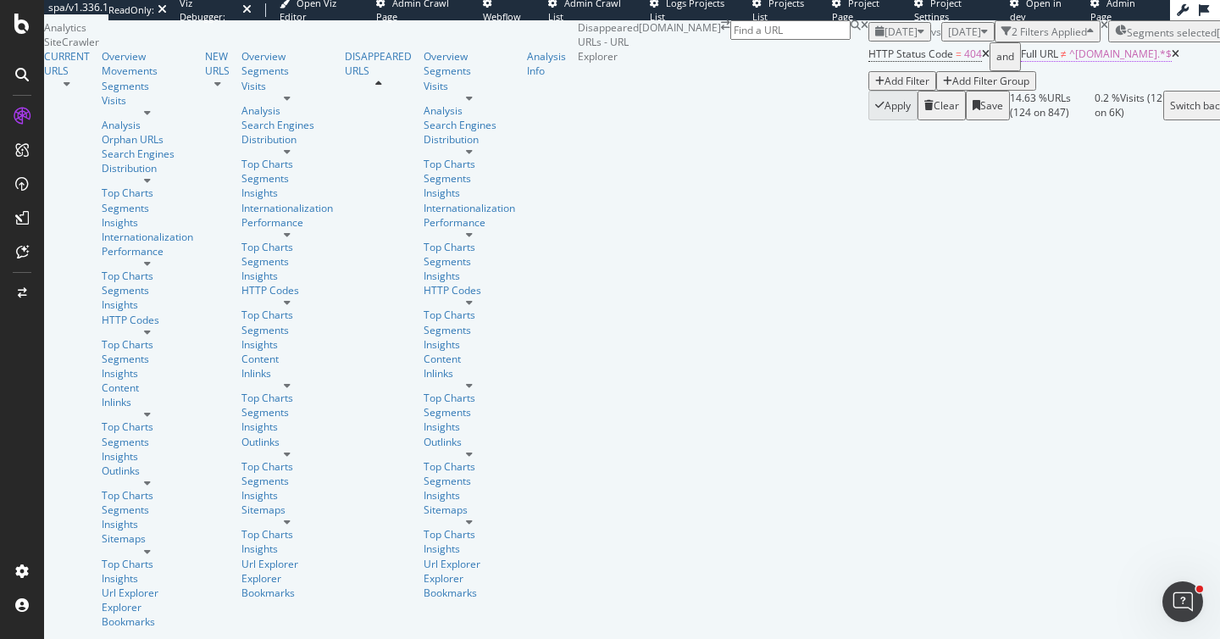
click at [1069, 61] on span "^dnc.starhub.com.*$" at bounding box center [1120, 54] width 103 height 14
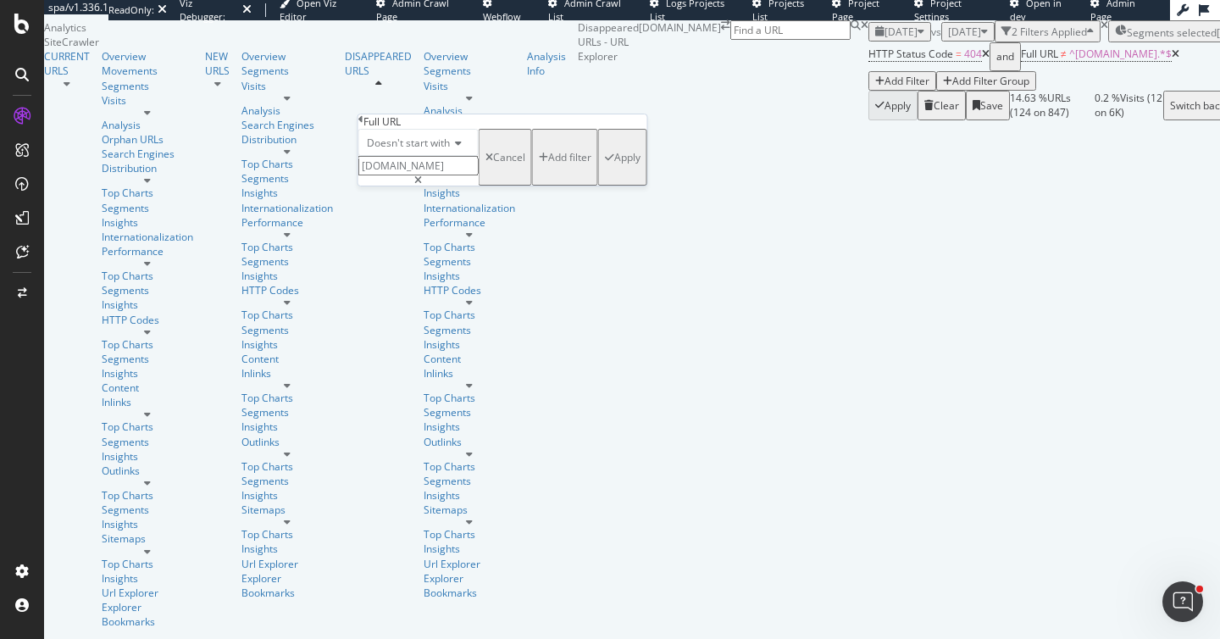
click at [428, 175] on input "dnc.starhub.com" at bounding box center [418, 165] width 120 height 19
click at [369, 124] on div "Full URL" at bounding box center [502, 121] width 289 height 14
click at [369, 126] on div "Full URL" at bounding box center [502, 121] width 289 height 14
click at [363, 125] on icon at bounding box center [360, 119] width 5 height 10
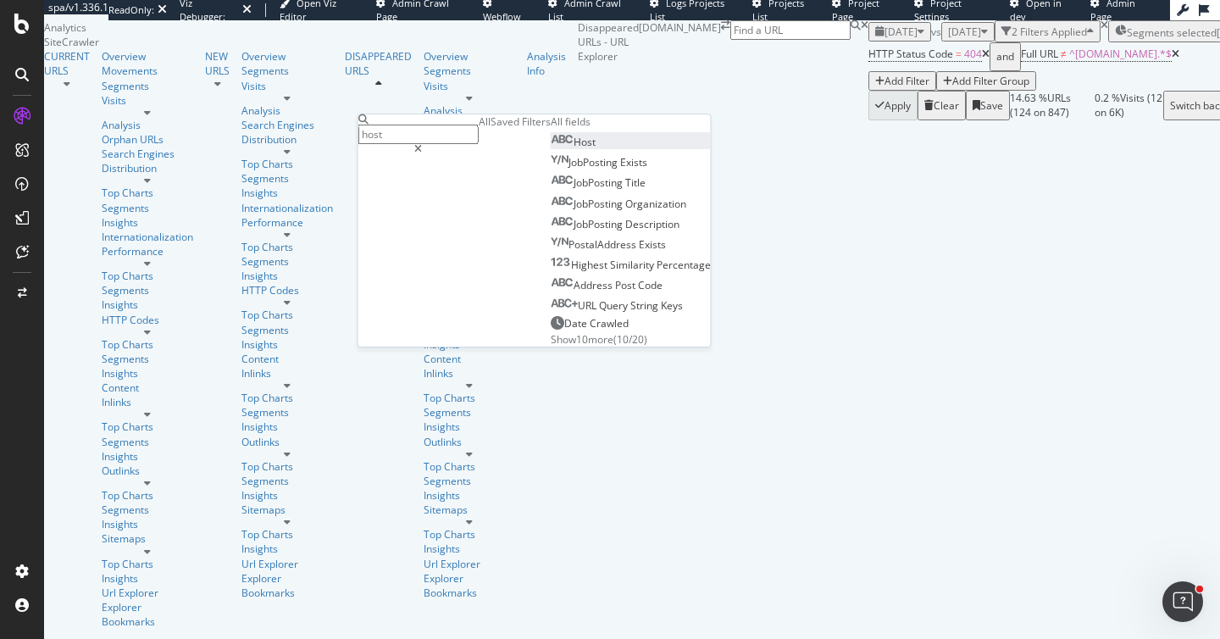
type input "host"
click at [551, 149] on div "Host" at bounding box center [573, 142] width 45 height 14
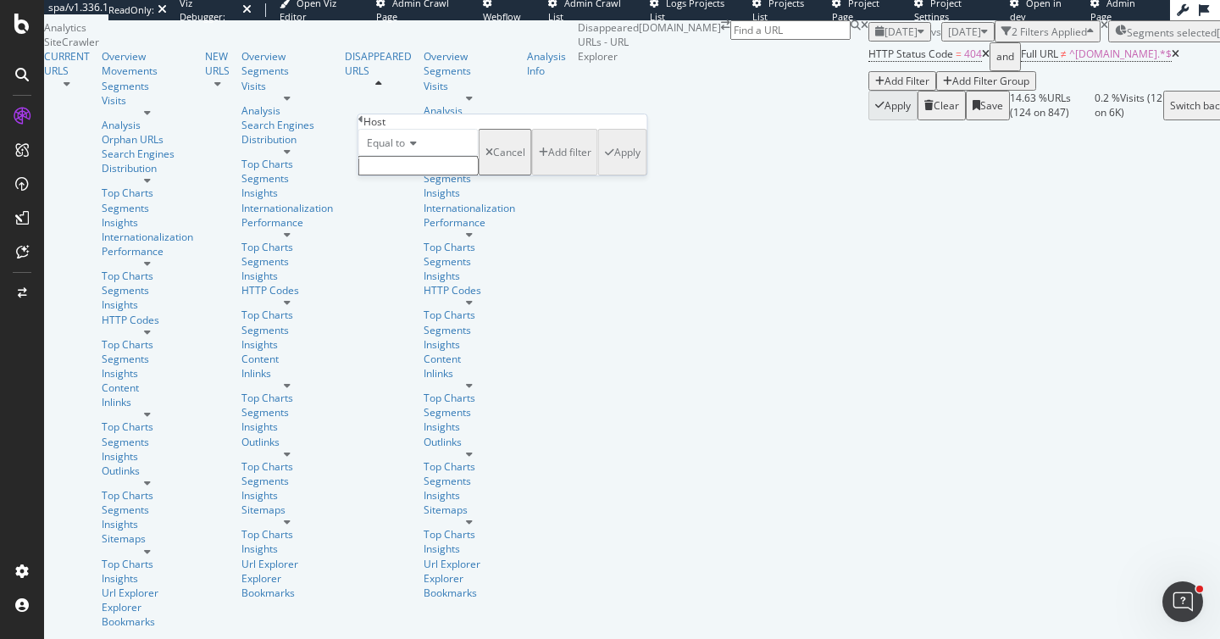
click at [397, 150] on span "Equal to" at bounding box center [386, 143] width 38 height 14
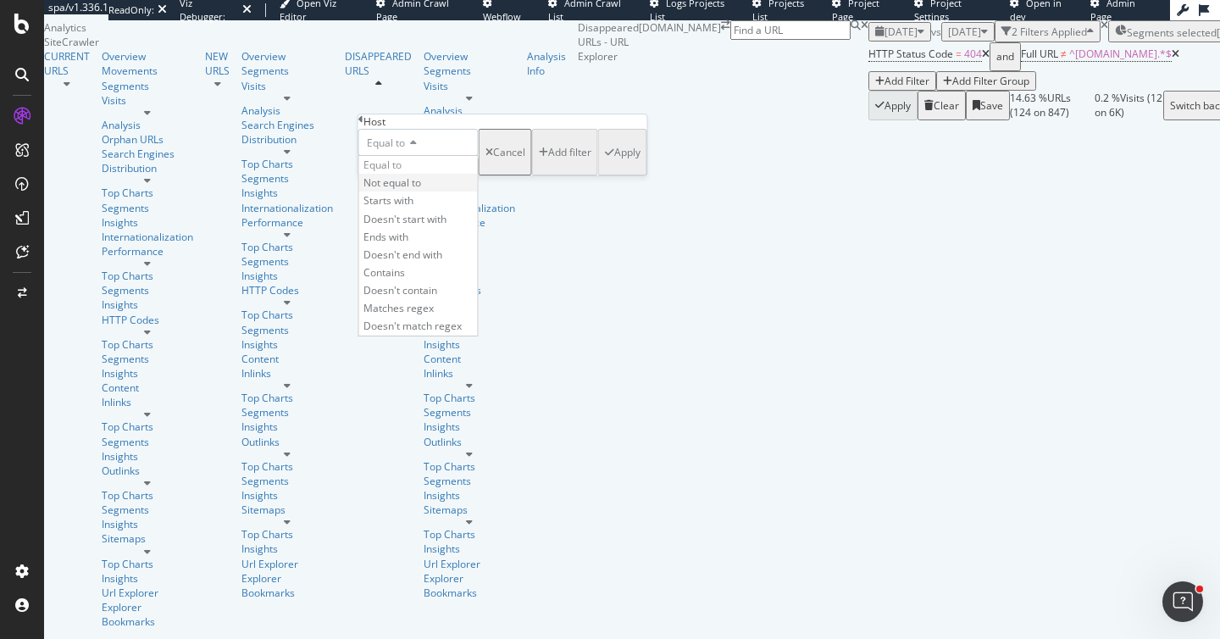
click at [412, 190] on span "Not equal to" at bounding box center [392, 182] width 58 height 14
click at [415, 175] on input "text" at bounding box center [418, 165] width 120 height 19
paste input "dnc.starhub.com"
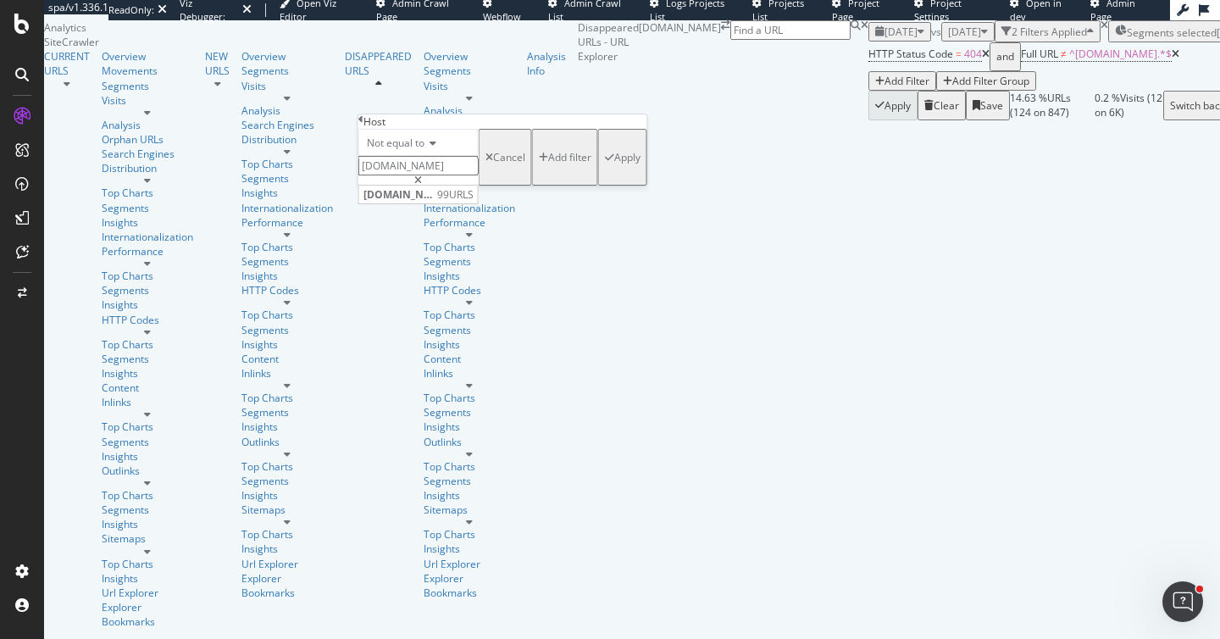
type input "dnc.starhub.com"
click at [433, 202] on span "dnc.starhub.com" at bounding box center [397, 194] width 69 height 14
click at [614, 164] on div "Apply" at bounding box center [627, 157] width 26 height 14
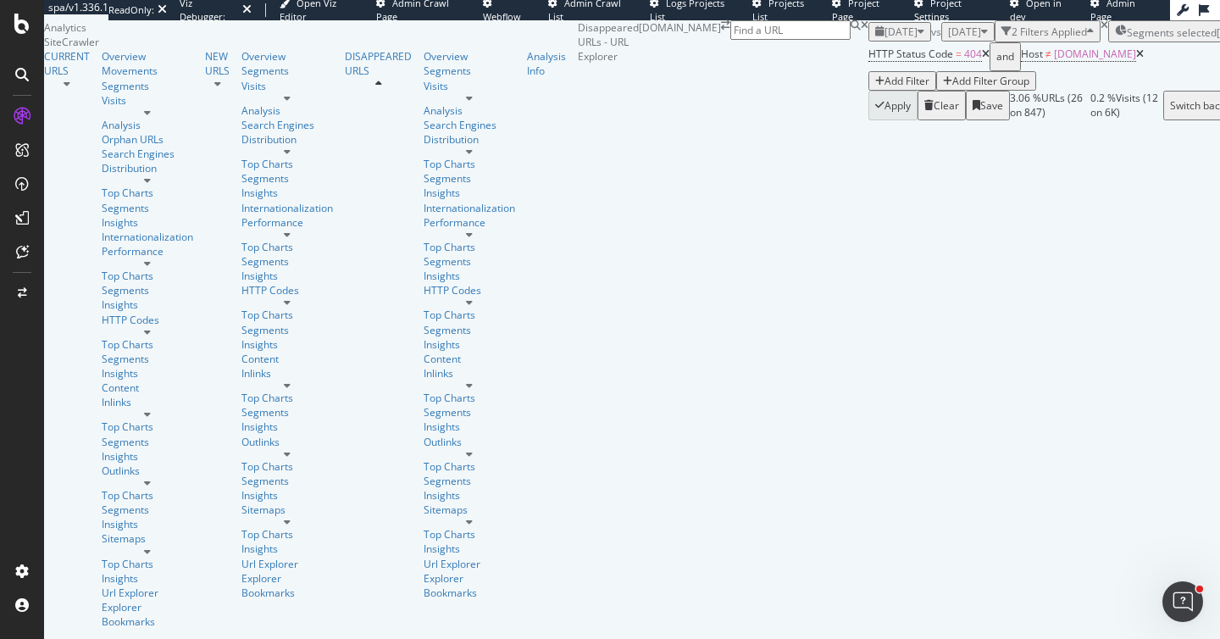
scroll to position [949, 0]
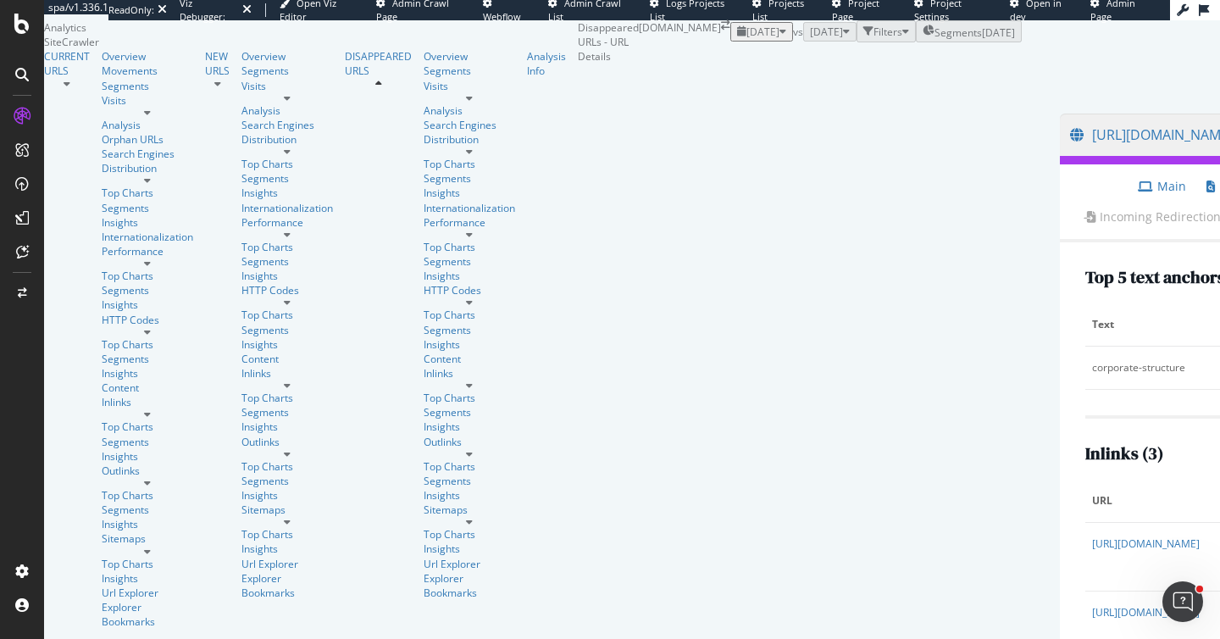
scroll to position [200, 0]
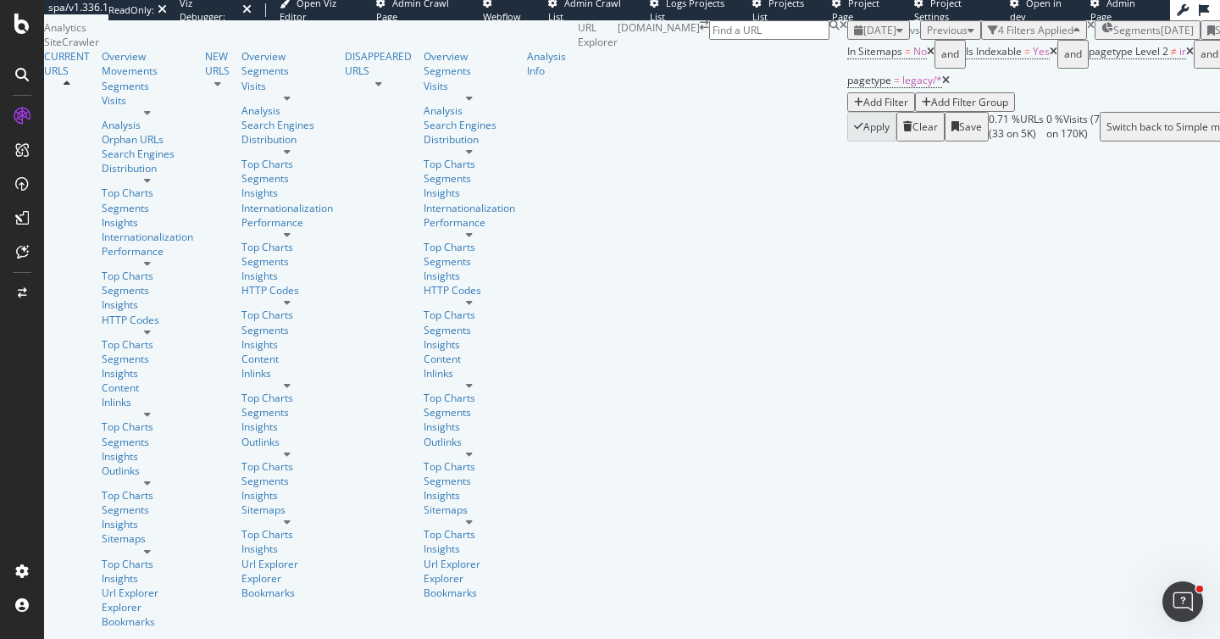
click at [927, 37] on span "Previous" at bounding box center [947, 30] width 41 height 14
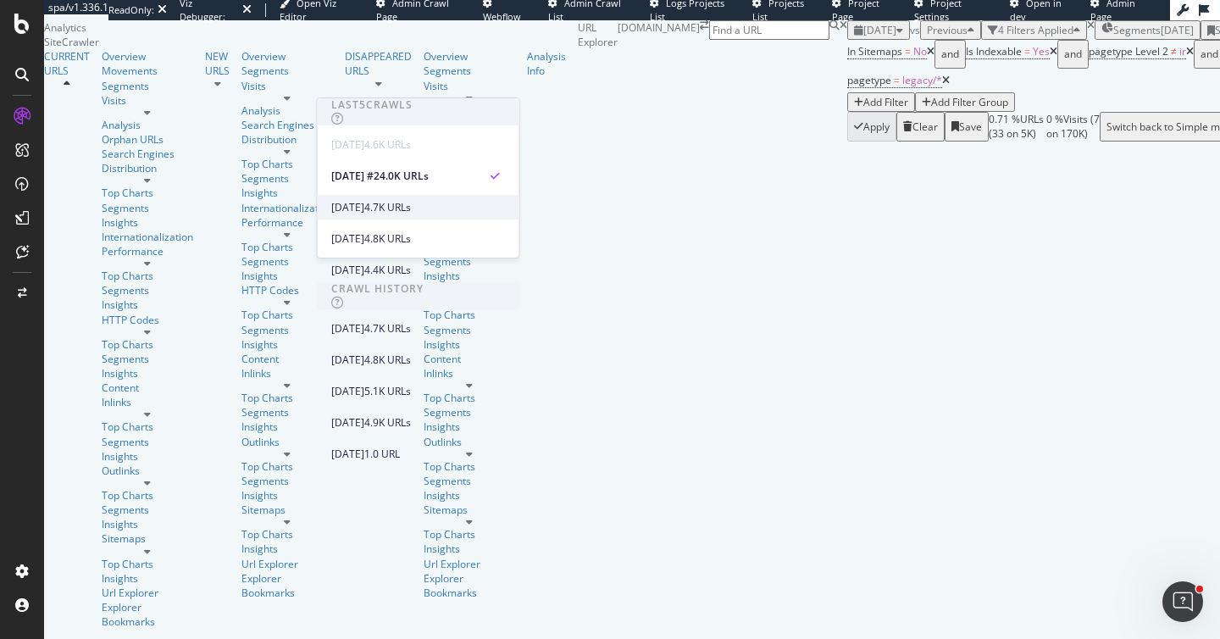
scroll to position [215, 0]
click at [364, 415] on div "2025 Apr. 20th" at bounding box center [347, 422] width 33 height 15
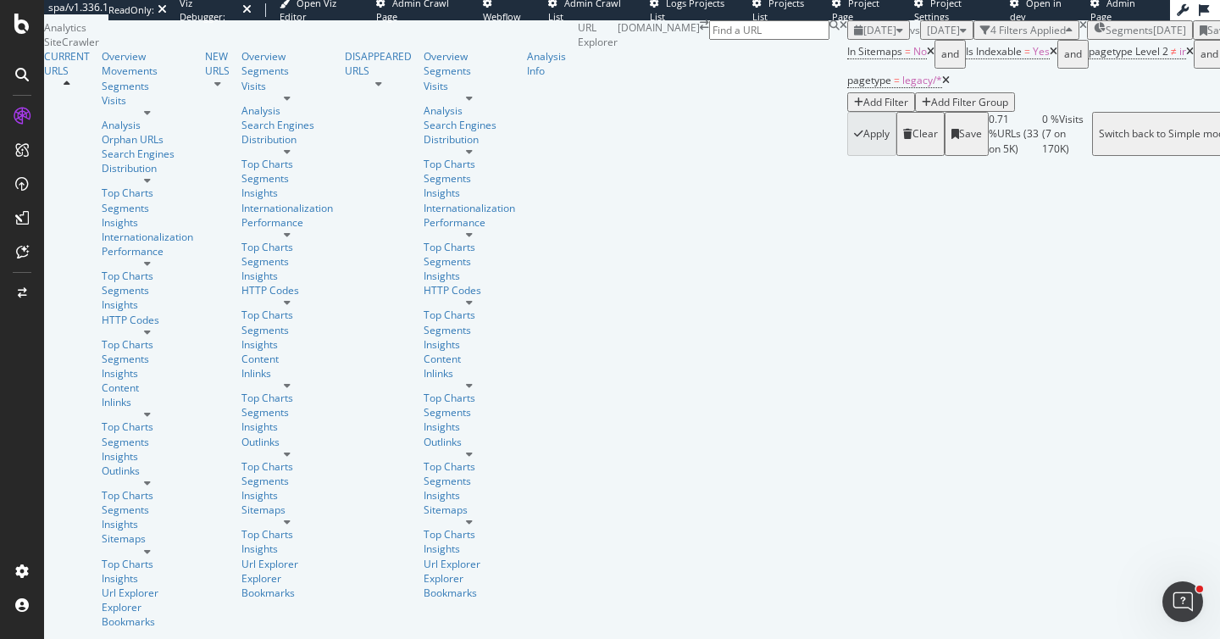
scroll to position [296, 0]
click at [102, 78] on div "Movements" at bounding box center [148, 71] width 92 height 14
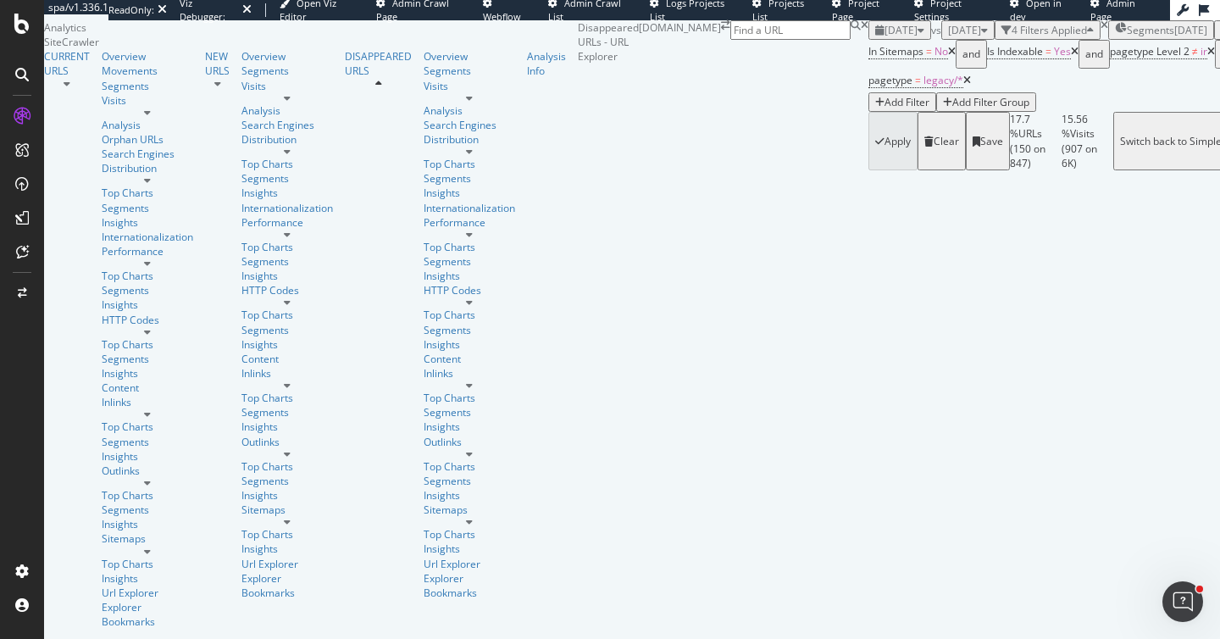
scroll to position [1024, 0]
click at [205, 78] on div "NEW URLS" at bounding box center [217, 63] width 25 height 29
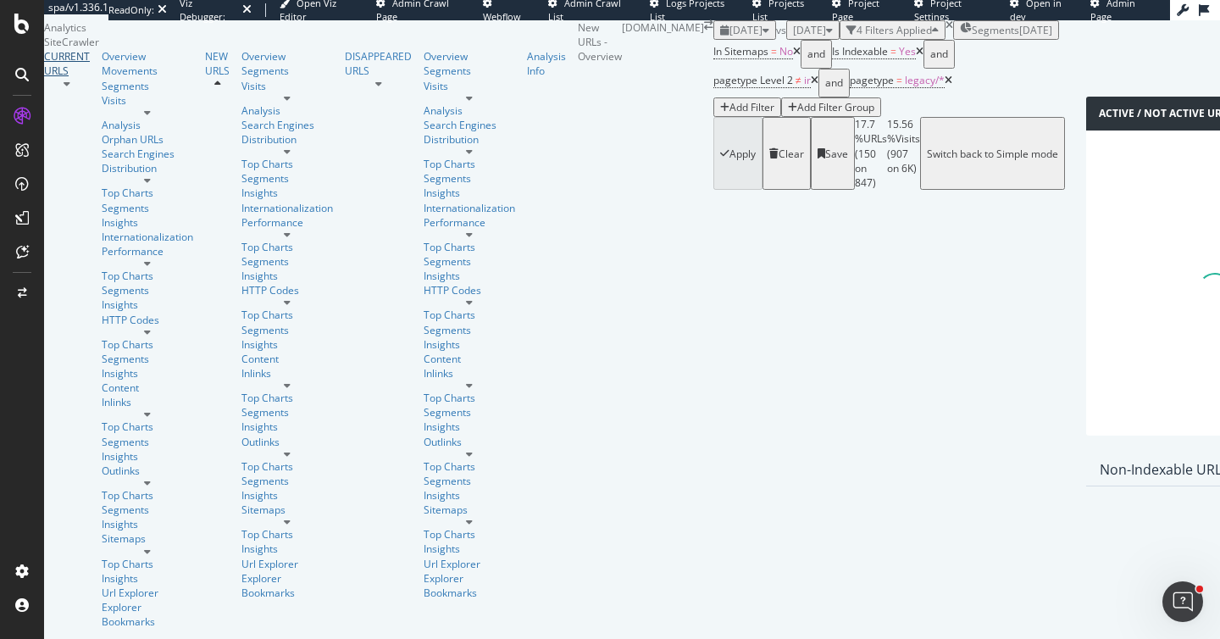
click at [90, 78] on div "CURRENT URLS" at bounding box center [67, 63] width 46 height 29
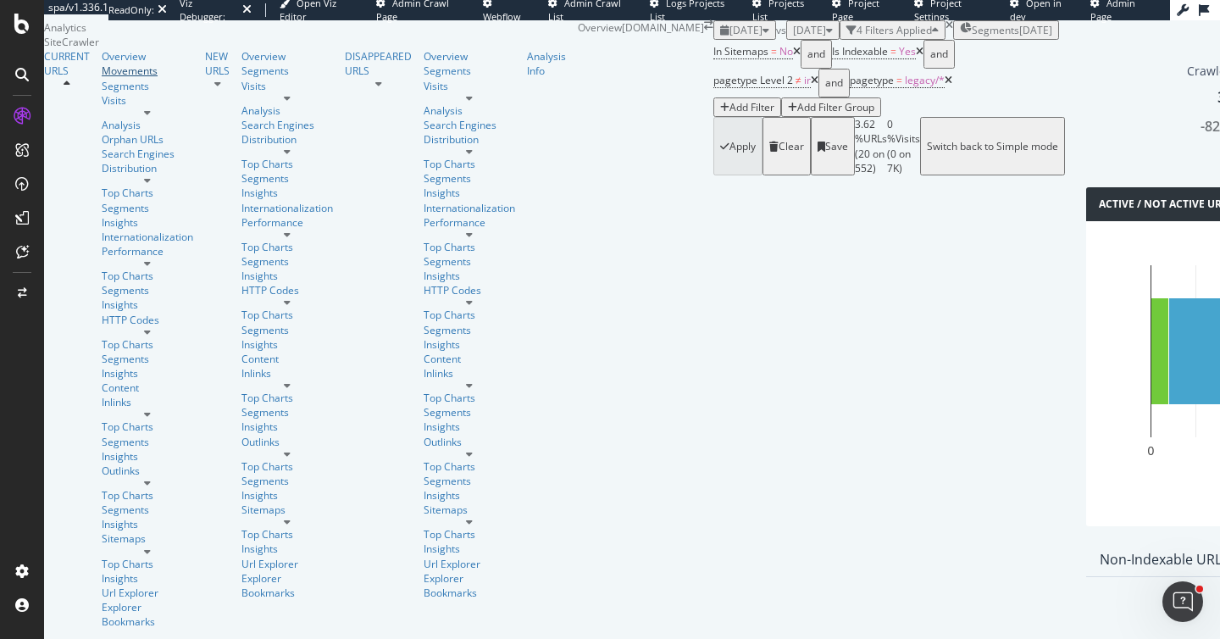
click at [102, 78] on div "Movements" at bounding box center [148, 71] width 92 height 14
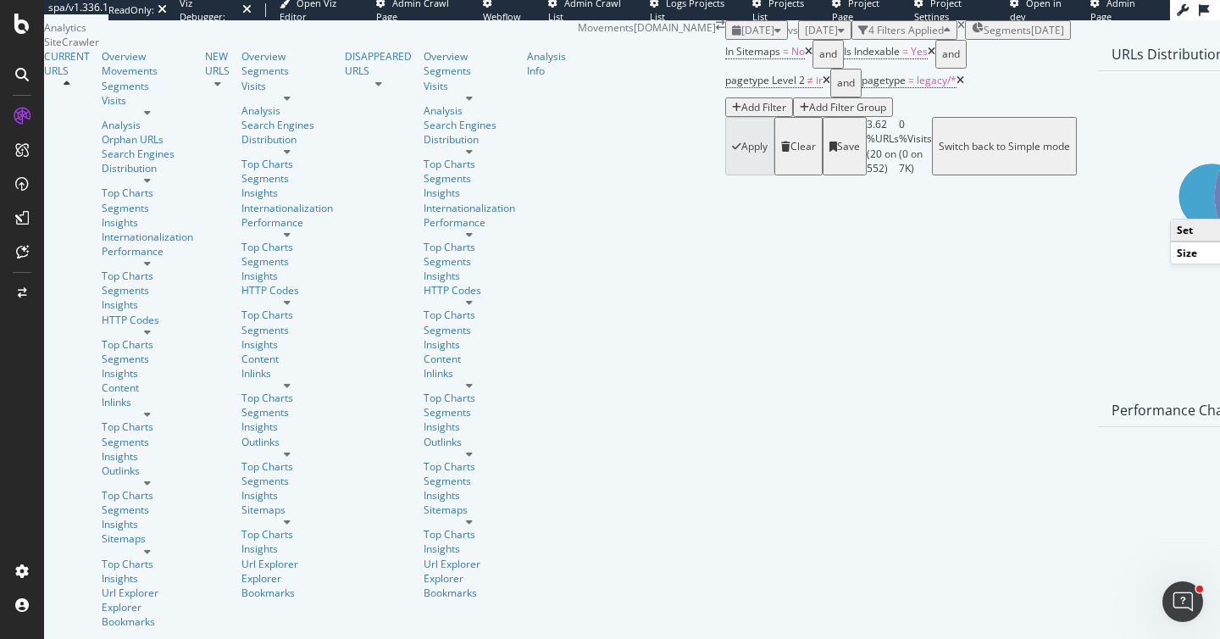
click at [1179, 229] on icon at bounding box center [1211, 196] width 65 height 65
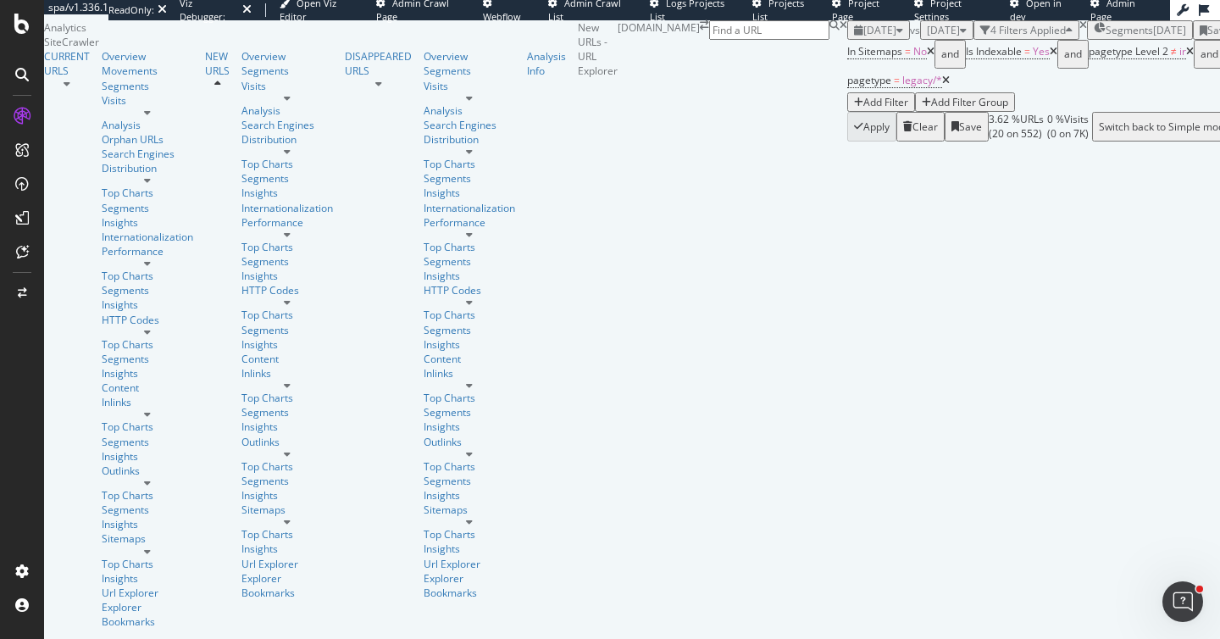
scroll to position [108, 0]
click at [27, 29] on icon at bounding box center [21, 24] width 15 height 20
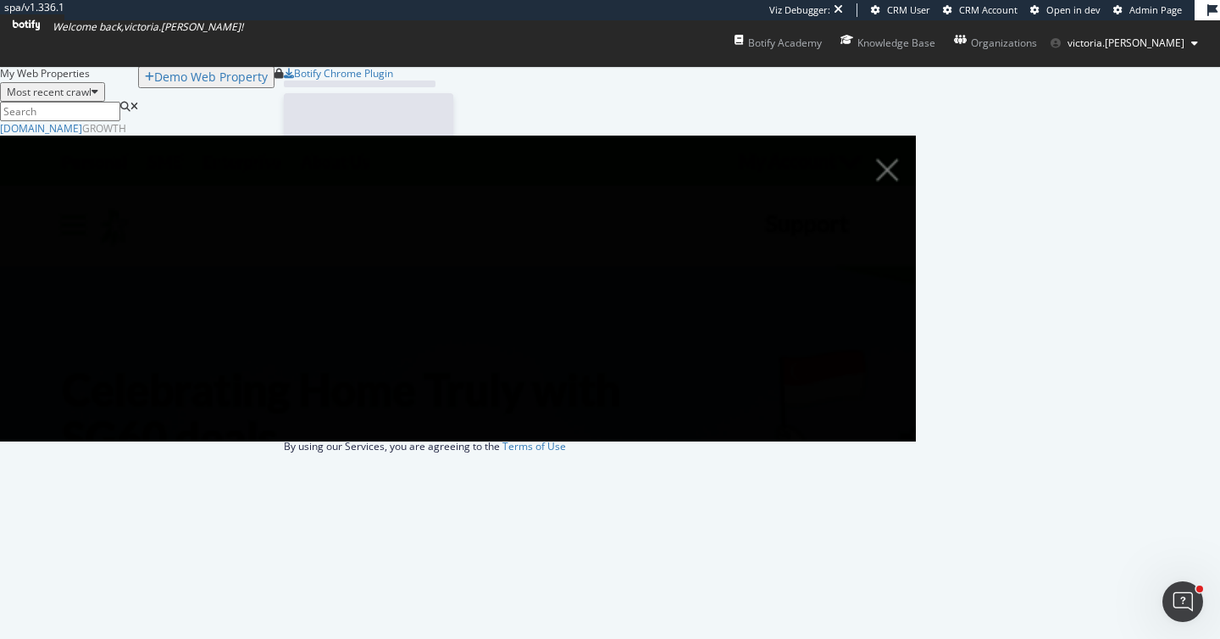
scroll to position [308, 903]
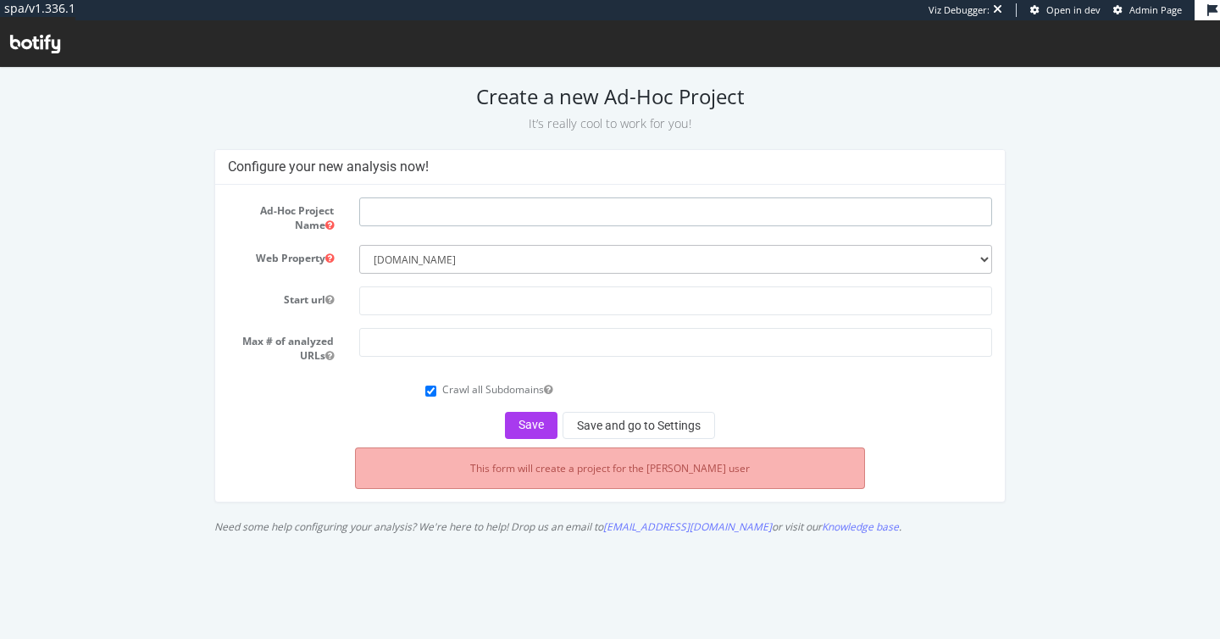
click at [495, 214] on input "text" at bounding box center [675, 211] width 633 height 29
type input "BB Ghost Pages"
click at [431, 303] on input "text" at bounding box center [675, 300] width 633 height 29
drag, startPoint x: 491, startPoint y: 303, endPoint x: 279, endPoint y: 283, distance: 212.8
click at [279, 283] on form "Ad-Hoc Project Name BB Ghost Pages Web Property --------- [DOMAIN_NAME] Start u…" at bounding box center [610, 317] width 765 height 241
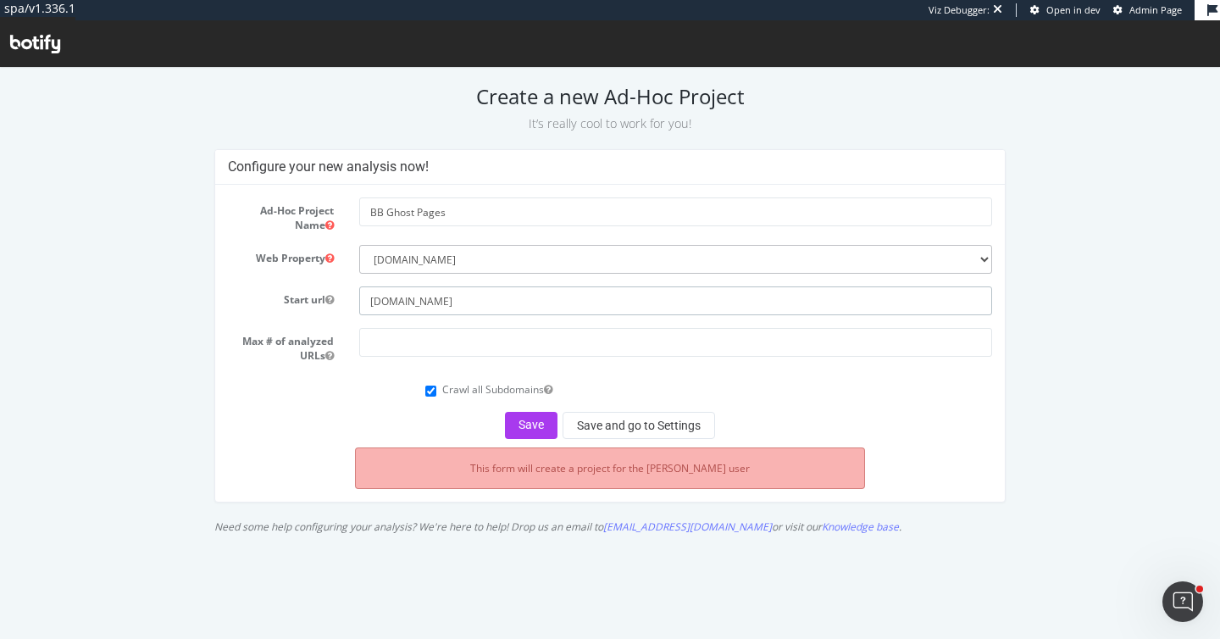
type input "[DOMAIN_NAME]"
click at [438, 336] on input "number" at bounding box center [675, 342] width 633 height 29
type input "3"
click at [359, 395] on div "Crawl all Subdomains" at bounding box center [610, 387] width 791 height 23
click at [612, 419] on button "Save and go to Settings" at bounding box center [639, 425] width 153 height 27
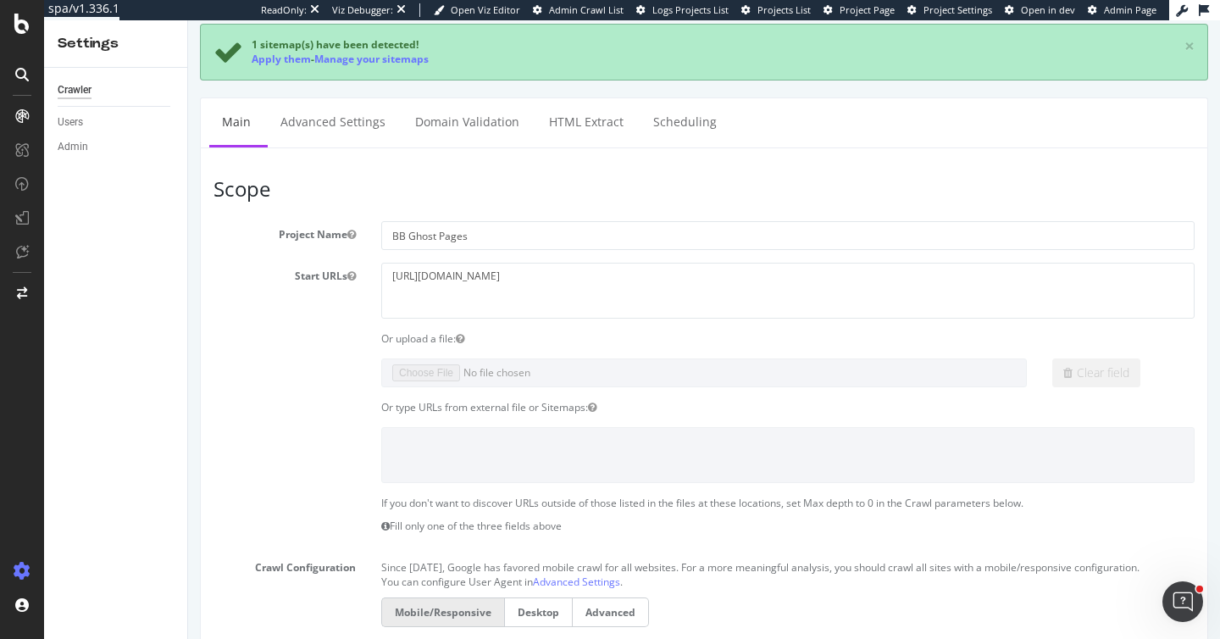
scroll to position [175, 0]
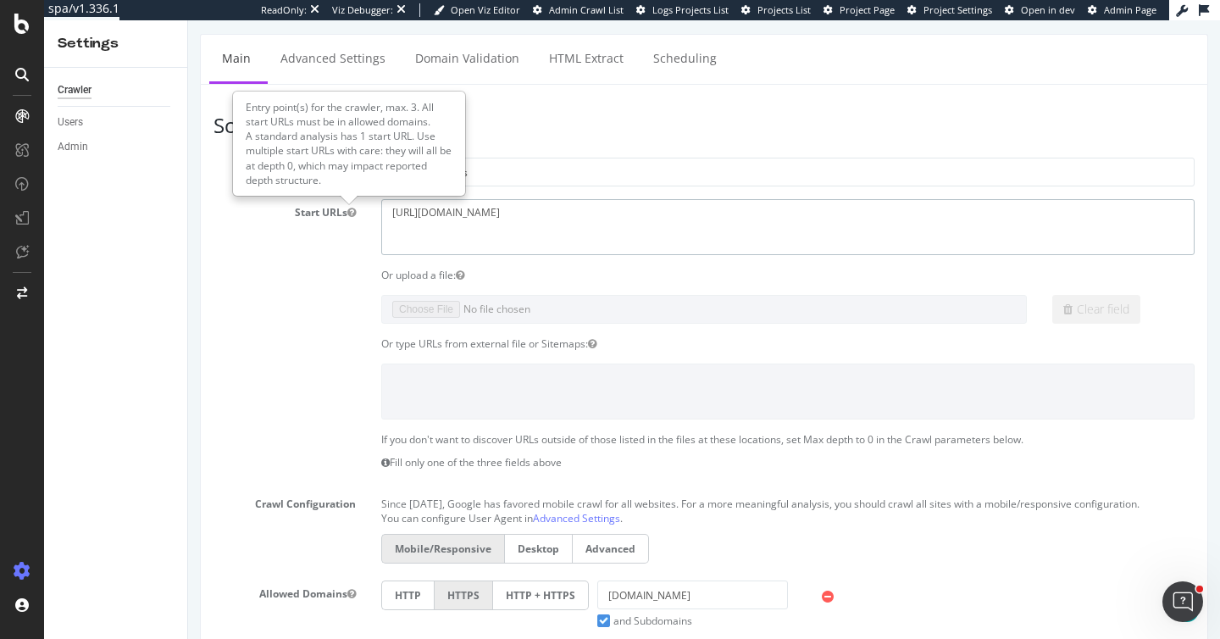
drag, startPoint x: 552, startPoint y: 219, endPoint x: 302, endPoint y: 214, distance: 250.0
click at [302, 214] on div "Start URLs https://starhub.com" at bounding box center [704, 226] width 1007 height 55
paste textarea "www.starhub.com/personal/broadband/10gbps.html https://www.starhub.com/personal…"
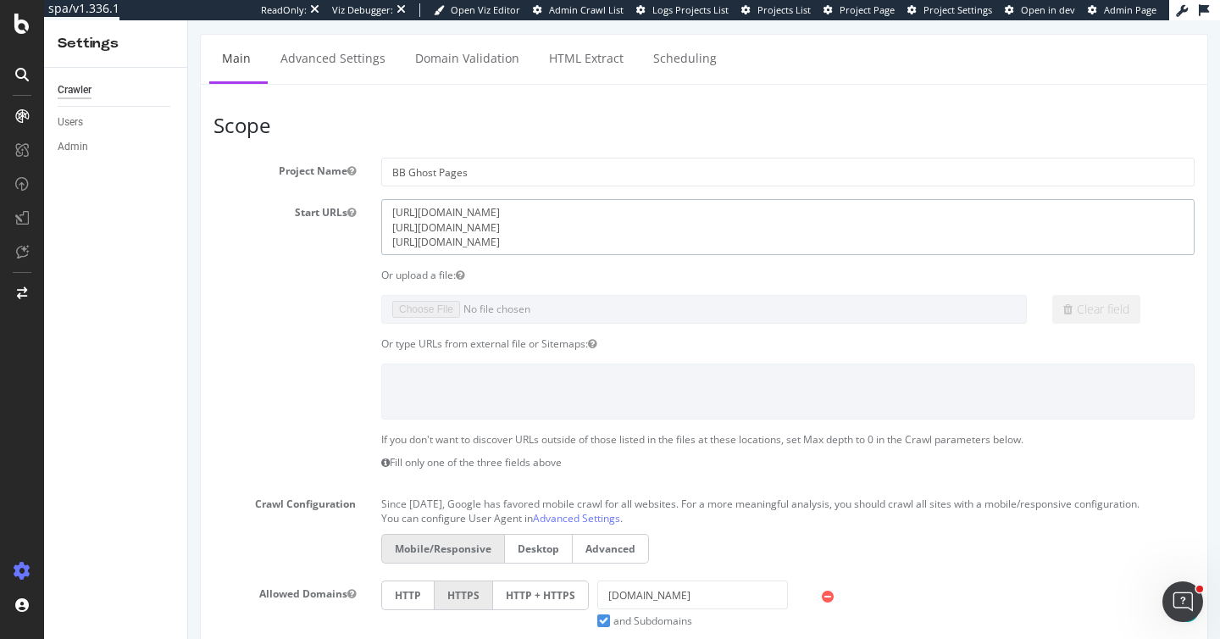
type textarea "https://www.starhub.com/personal/broadband/10gbps.html https://www.starhub.com/…"
click at [246, 330] on section "Project Name BB Ghost Pages Start URLs https://starhub.com Or upload a file: Cl…" at bounding box center [704, 506] width 981 height 696
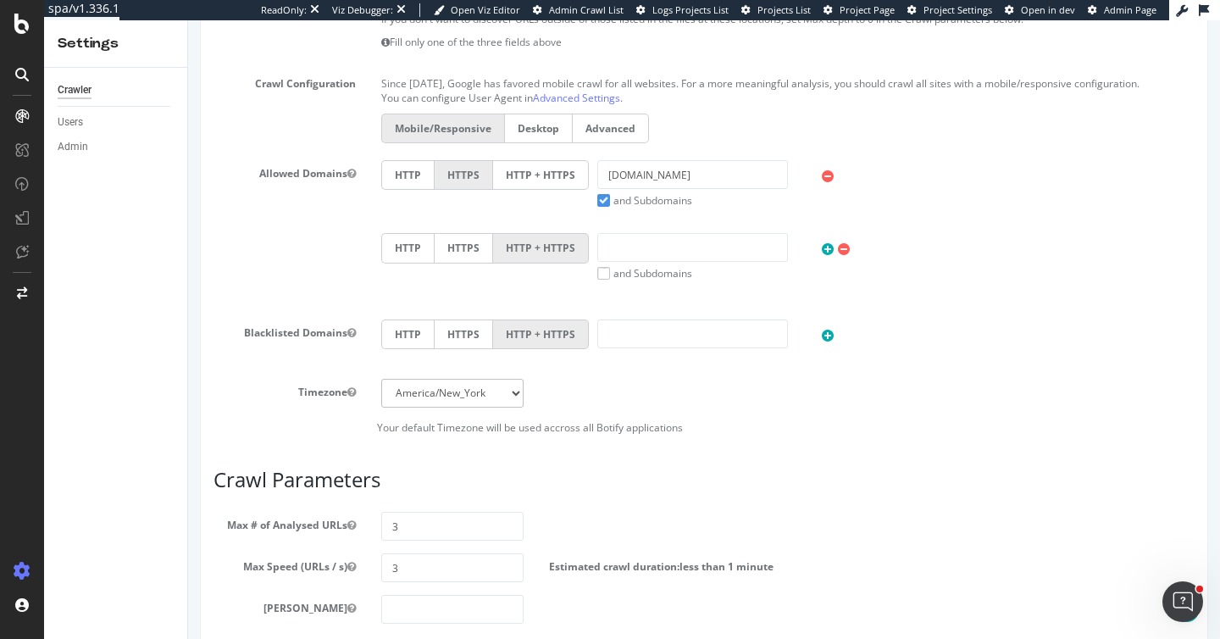
scroll to position [835, 0]
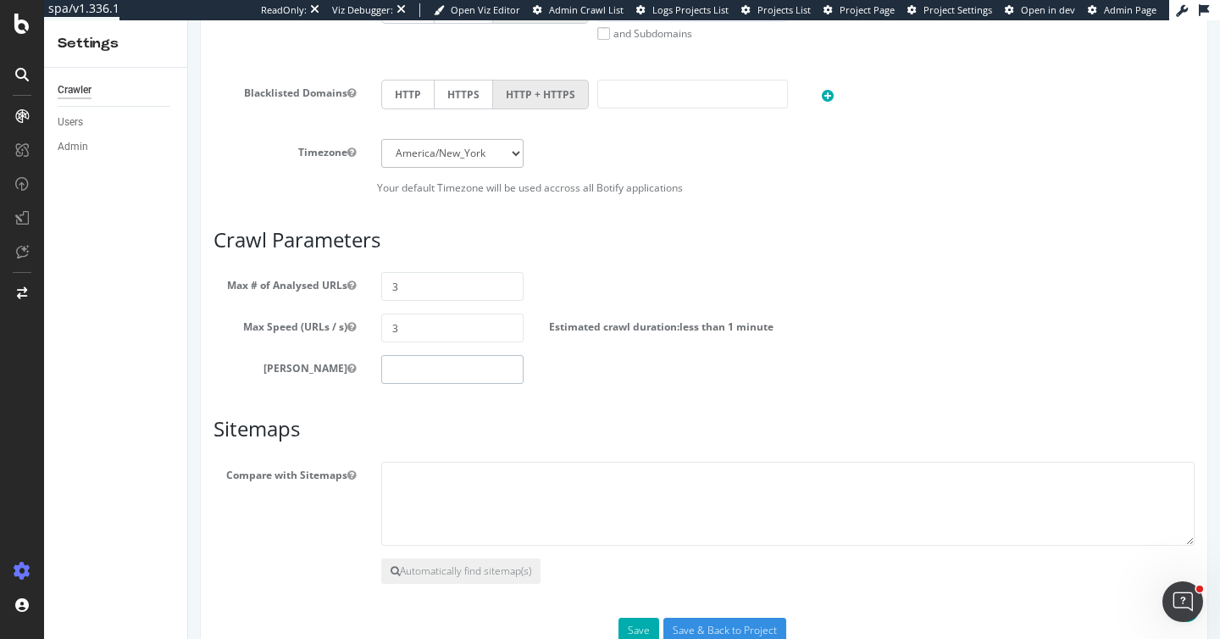
click at [417, 384] on input "number" at bounding box center [452, 369] width 142 height 29
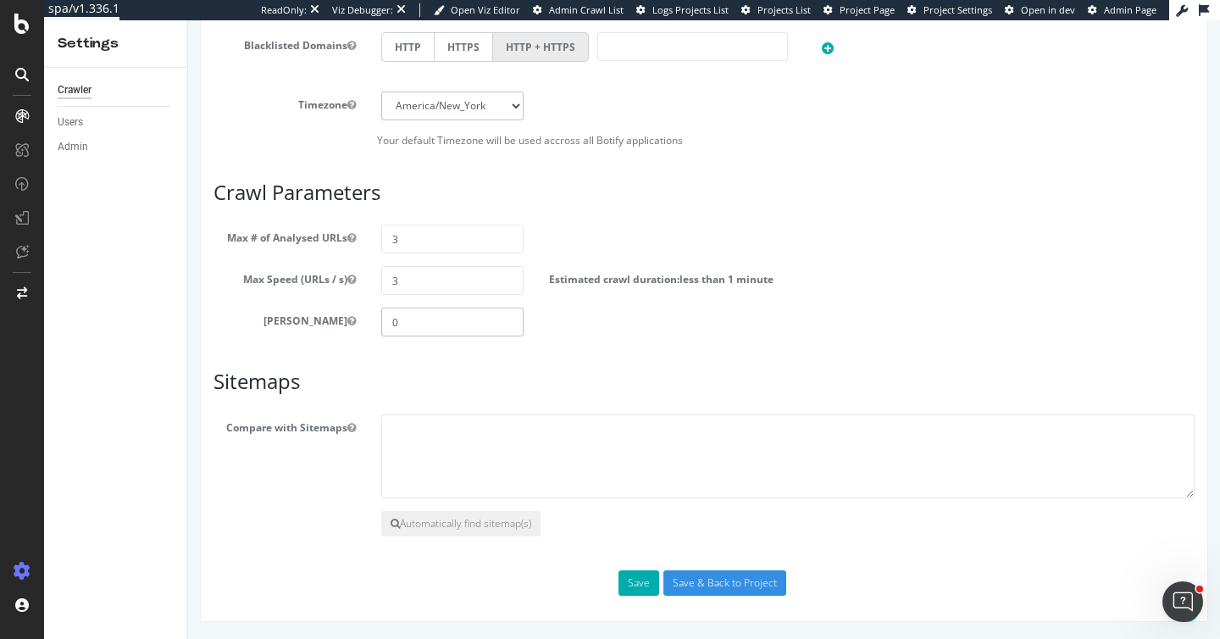
scroll to position [902, 0]
type input "0"
click at [494, 440] on textarea at bounding box center [787, 456] width 813 height 85
paste textarea "https://www.starhub.com/sitemap.xml"
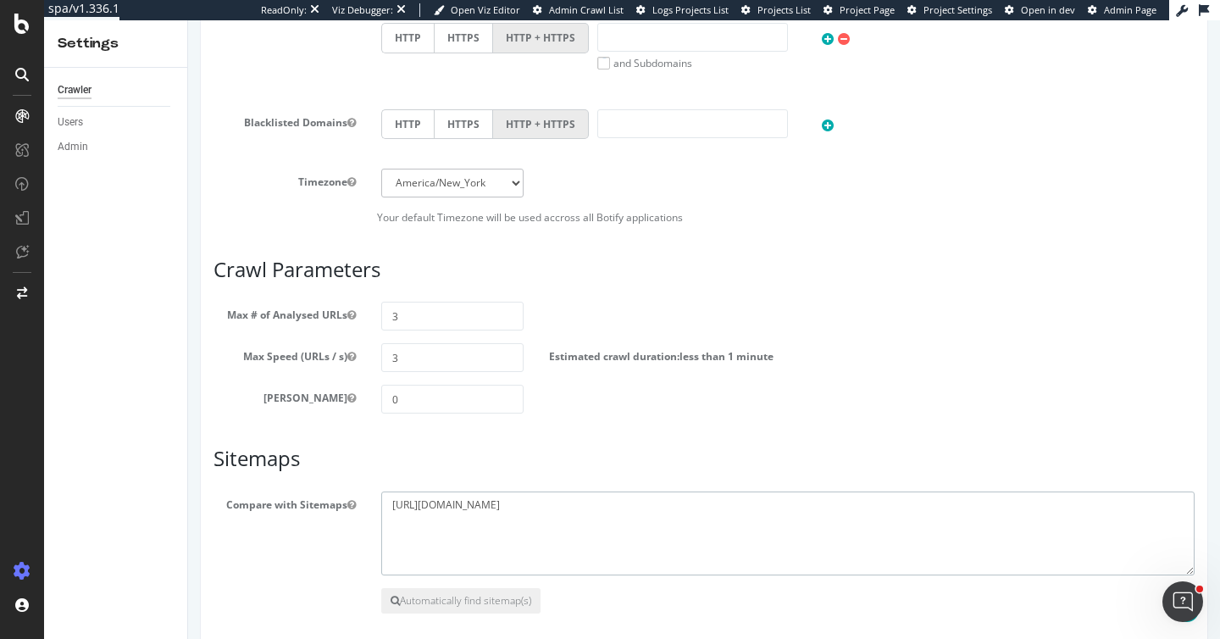
scroll to position [674, 0]
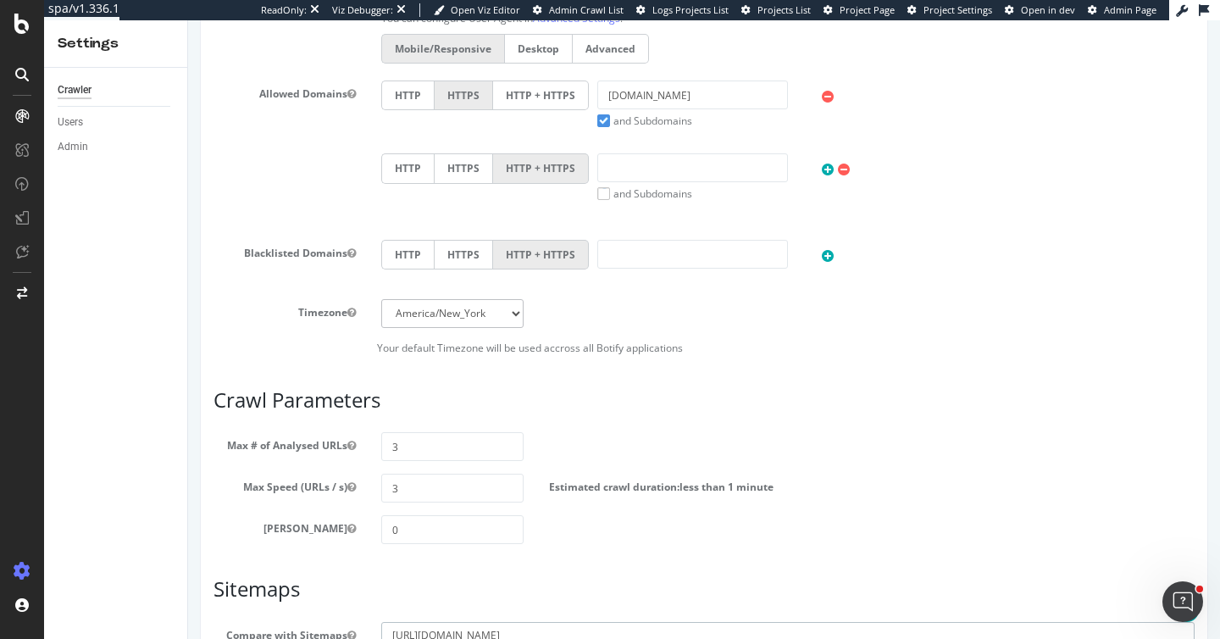
type textarea "https://www.starhub.com/sitemap.xml"
click at [499, 328] on select "Africa/Abidjan Africa/Accra Africa/Addis_Ababa Africa/Algiers Africa/Asmara Afr…" at bounding box center [452, 313] width 142 height 29
select select "[GEOGRAPHIC_DATA]/[GEOGRAPHIC_DATA]"
click at [846, 450] on div "Max # of Analysed URLs 3" at bounding box center [704, 446] width 1007 height 29
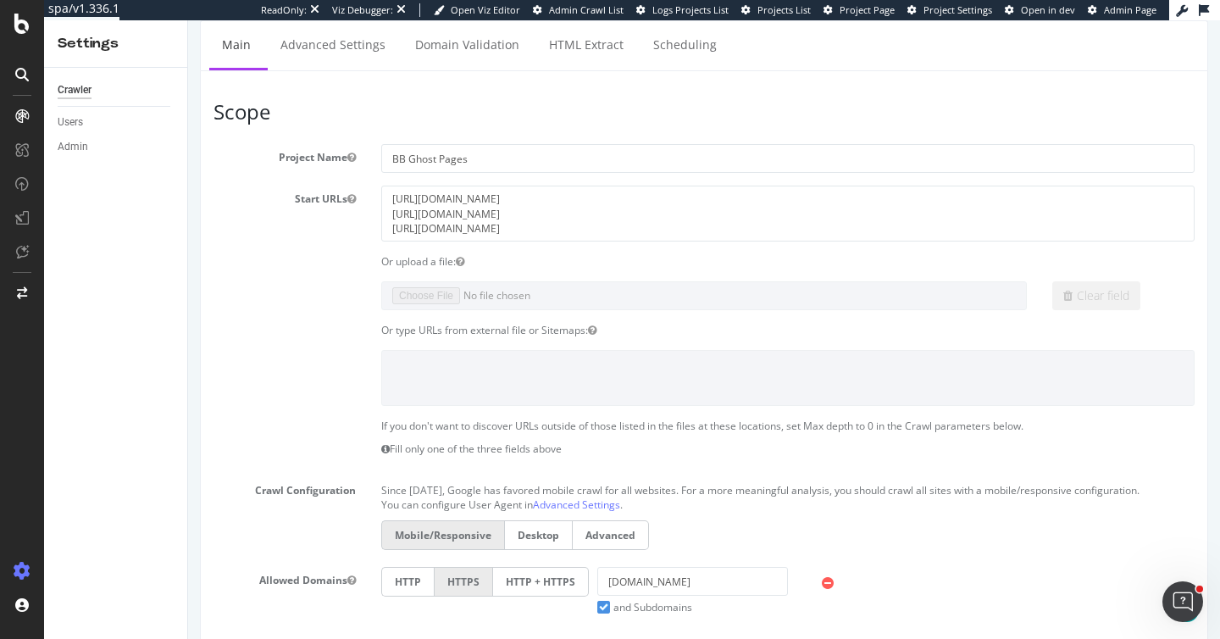
scroll to position [902, 0]
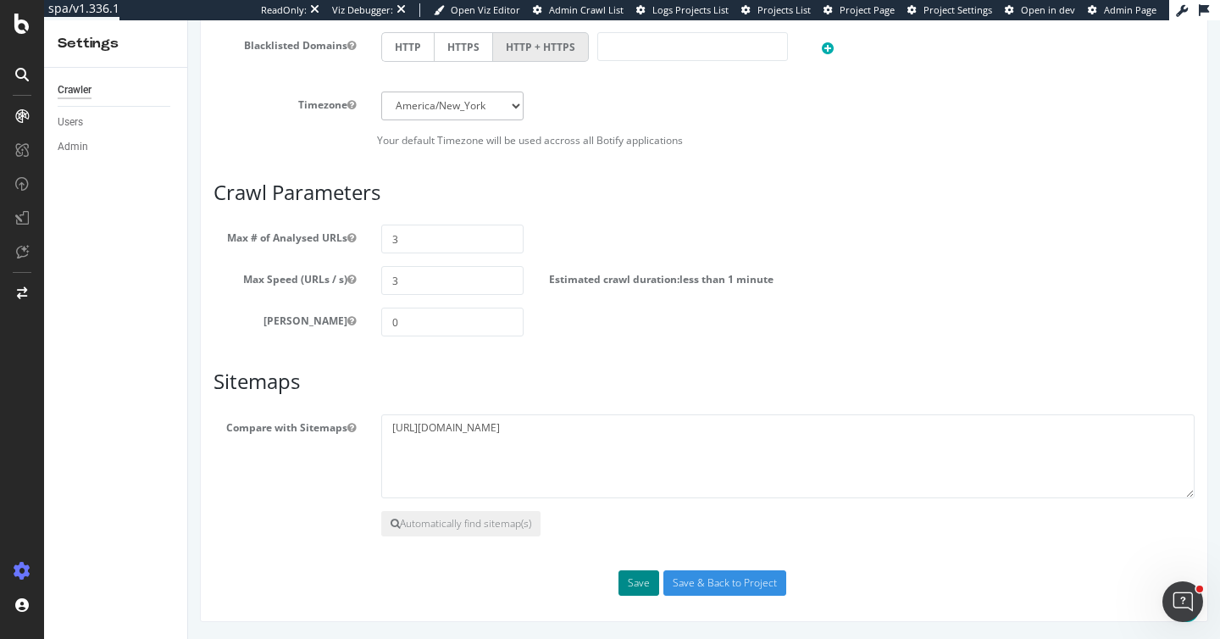
click at [626, 575] on button "Save" at bounding box center [639, 582] width 41 height 25
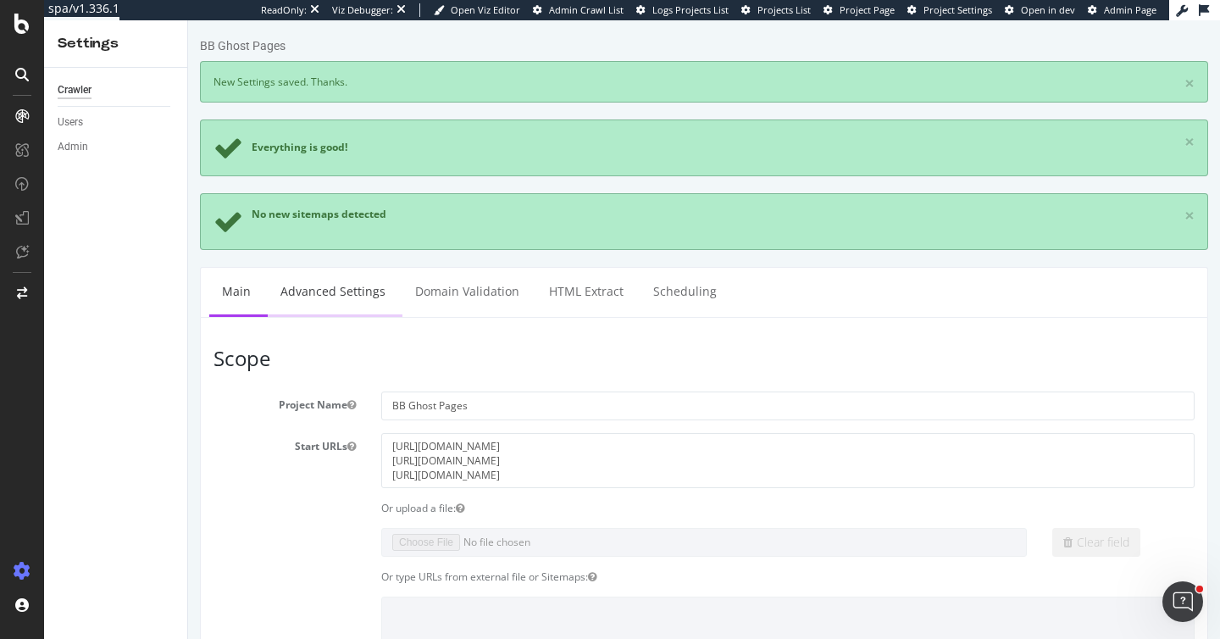
click at [358, 288] on link "Advanced Settings" at bounding box center [333, 291] width 130 height 47
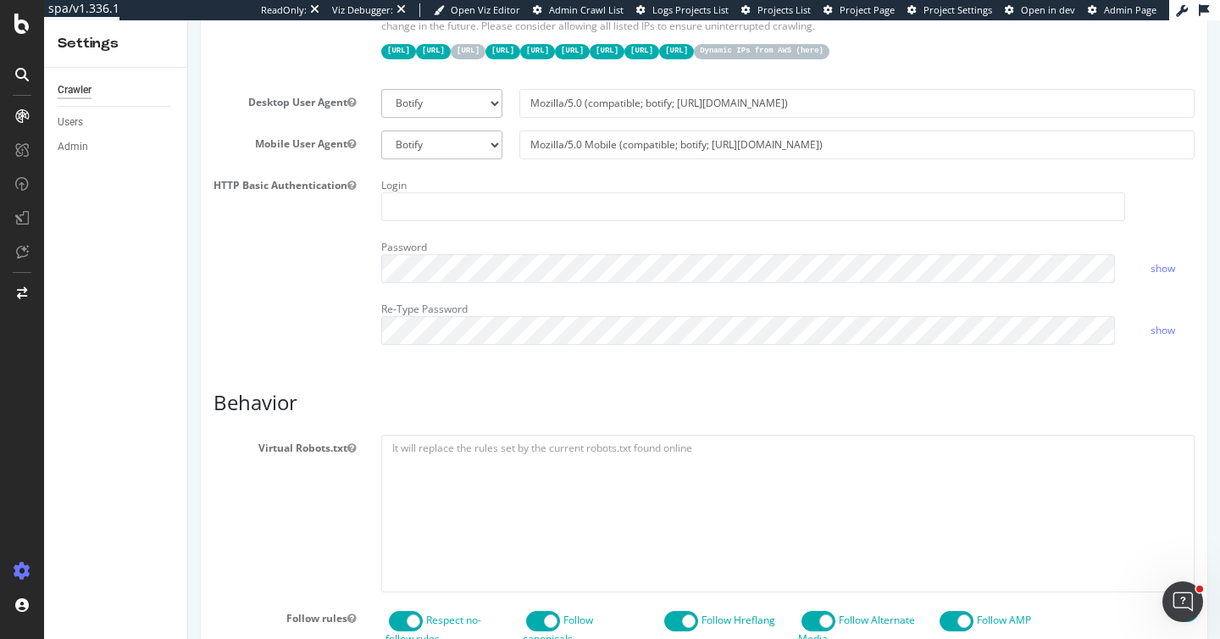
scroll to position [401, 0]
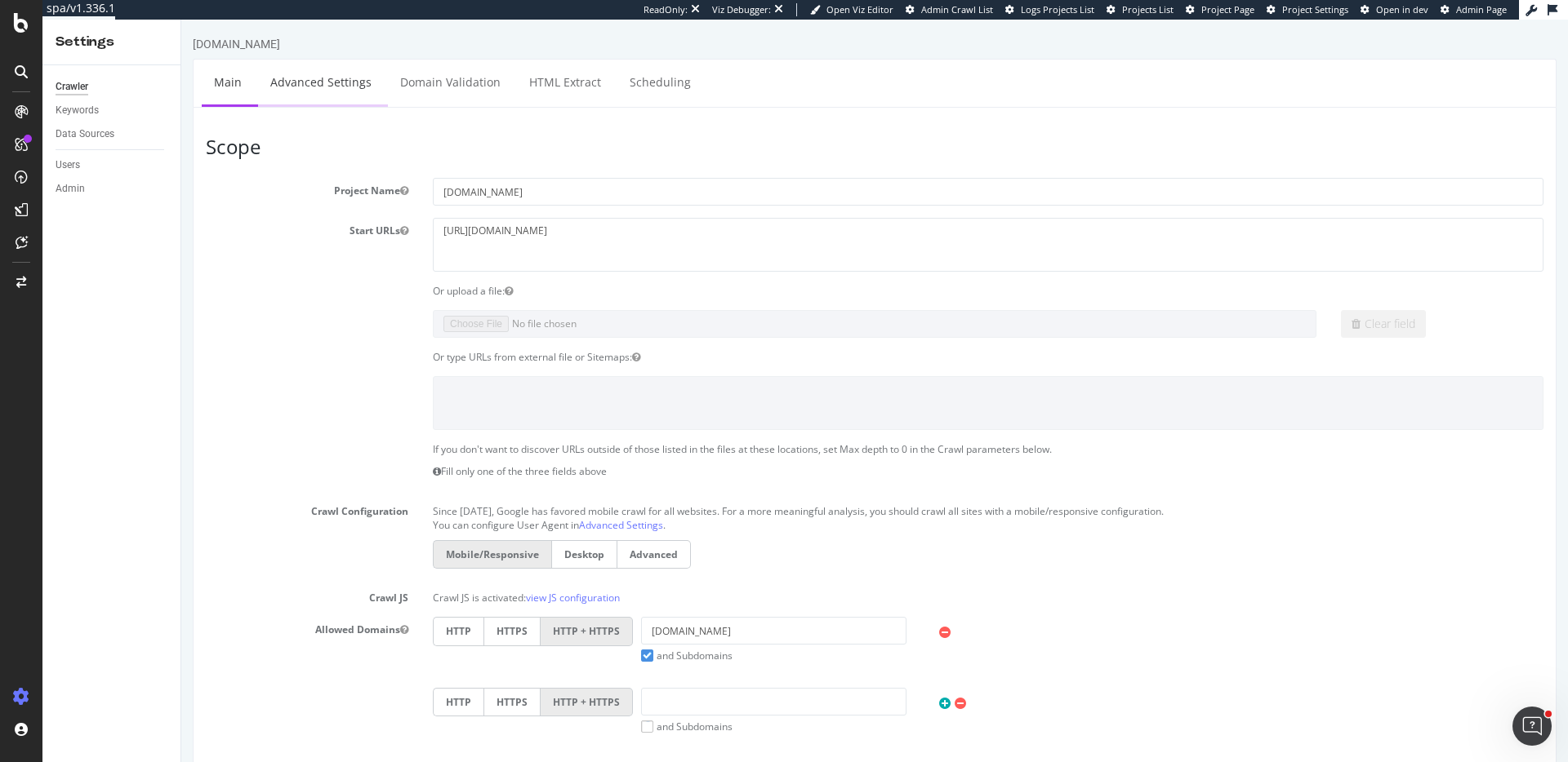
click at [368, 83] on link "Advanced Settings" at bounding box center [321, 82] width 125 height 45
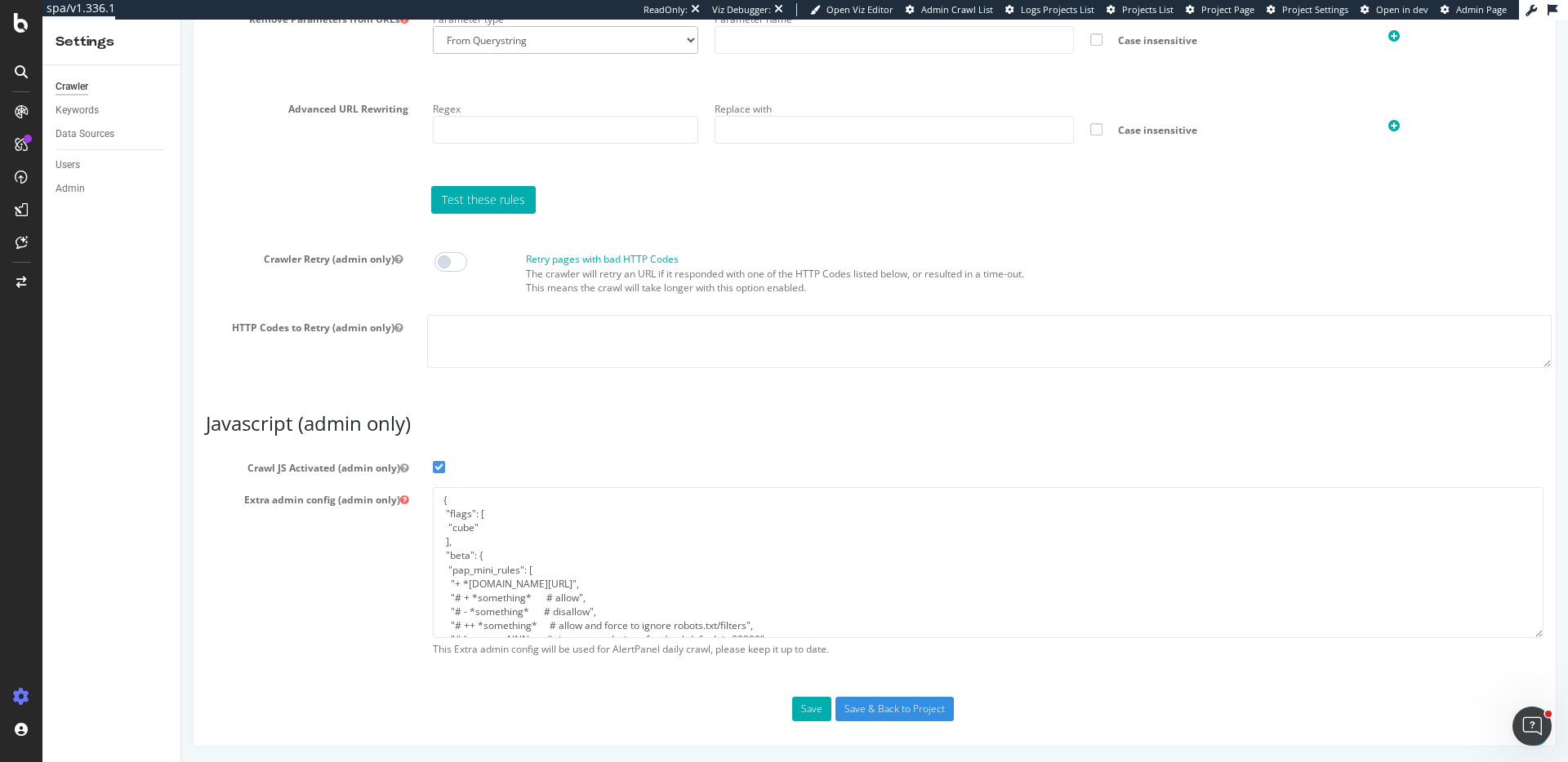
scroll to position [31, 0]
drag, startPoint x: 544, startPoint y: 552, endPoint x: 452, endPoint y: 553, distance: 92.0
click at [452, 553] on textarea "{ "flags": [ "cube" ], "beta": { "pap_mini_rules": [ "+ *[DOMAIN_NAME][URL]", "…" at bounding box center [988, 563] width 1110 height 151
